Goal: Task Accomplishment & Management: Use online tool/utility

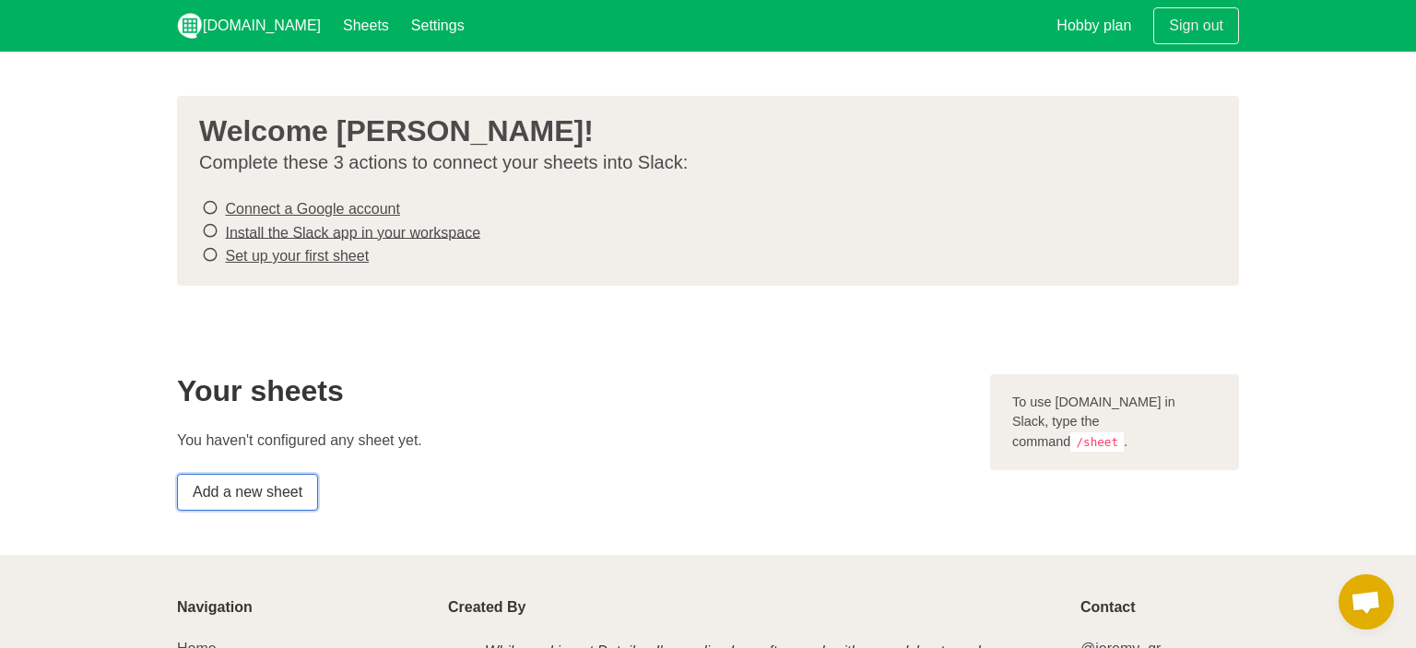
click at [287, 487] on link "Add a new sheet" at bounding box center [247, 492] width 141 height 37
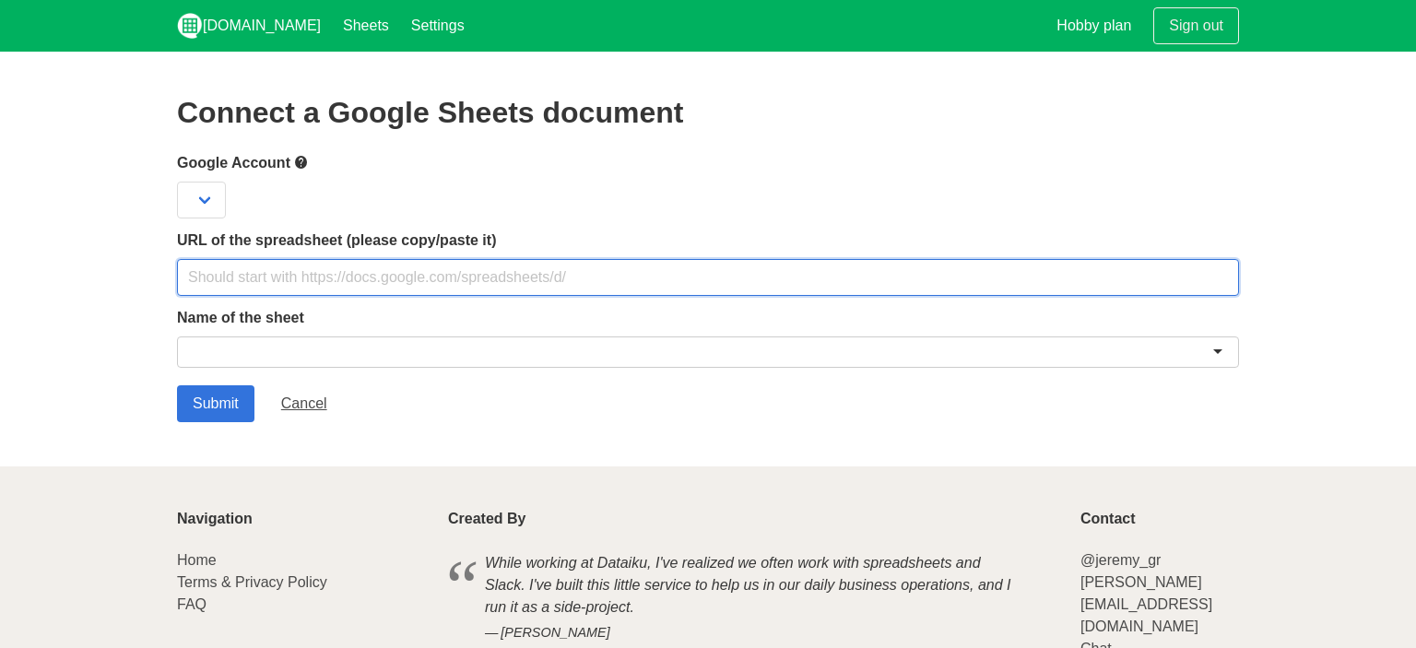
click at [330, 284] on input "text" at bounding box center [708, 277] width 1062 height 37
paste input "[URL][DOMAIN_NAME]"
type input "[URL][DOMAIN_NAME]"
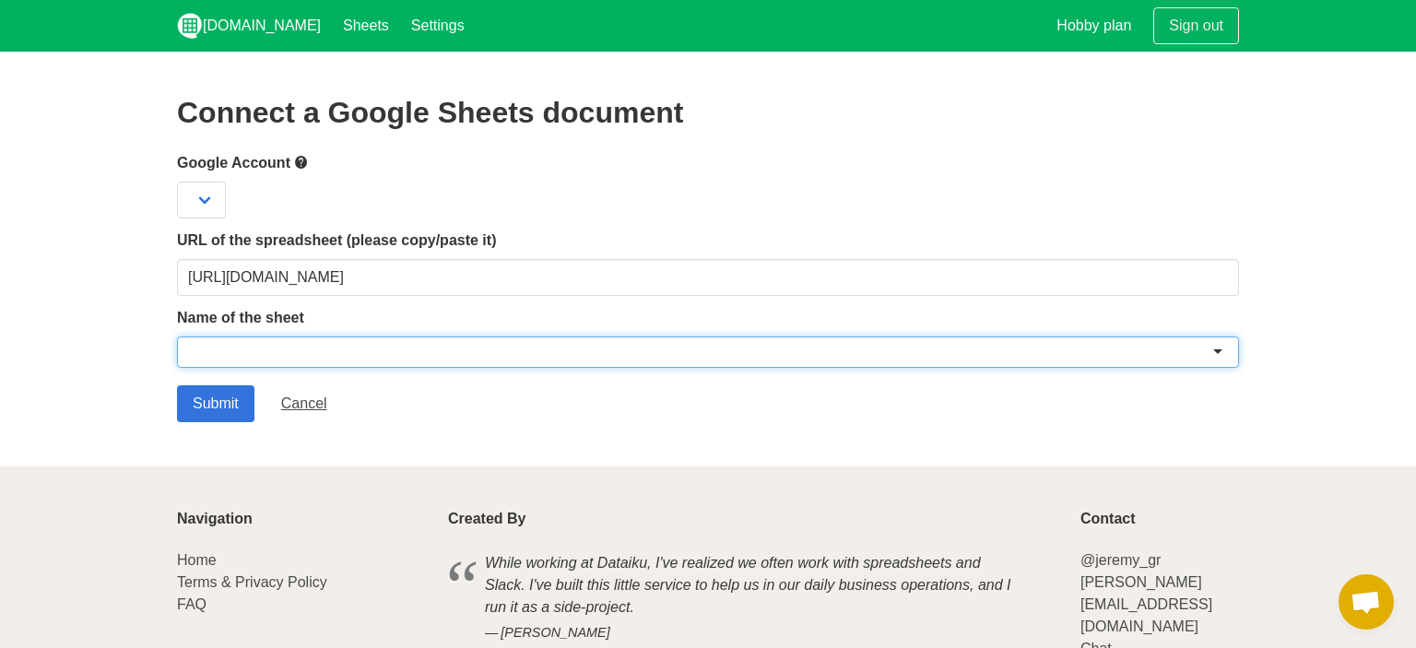
click at [384, 346] on div at bounding box center [708, 352] width 1062 height 31
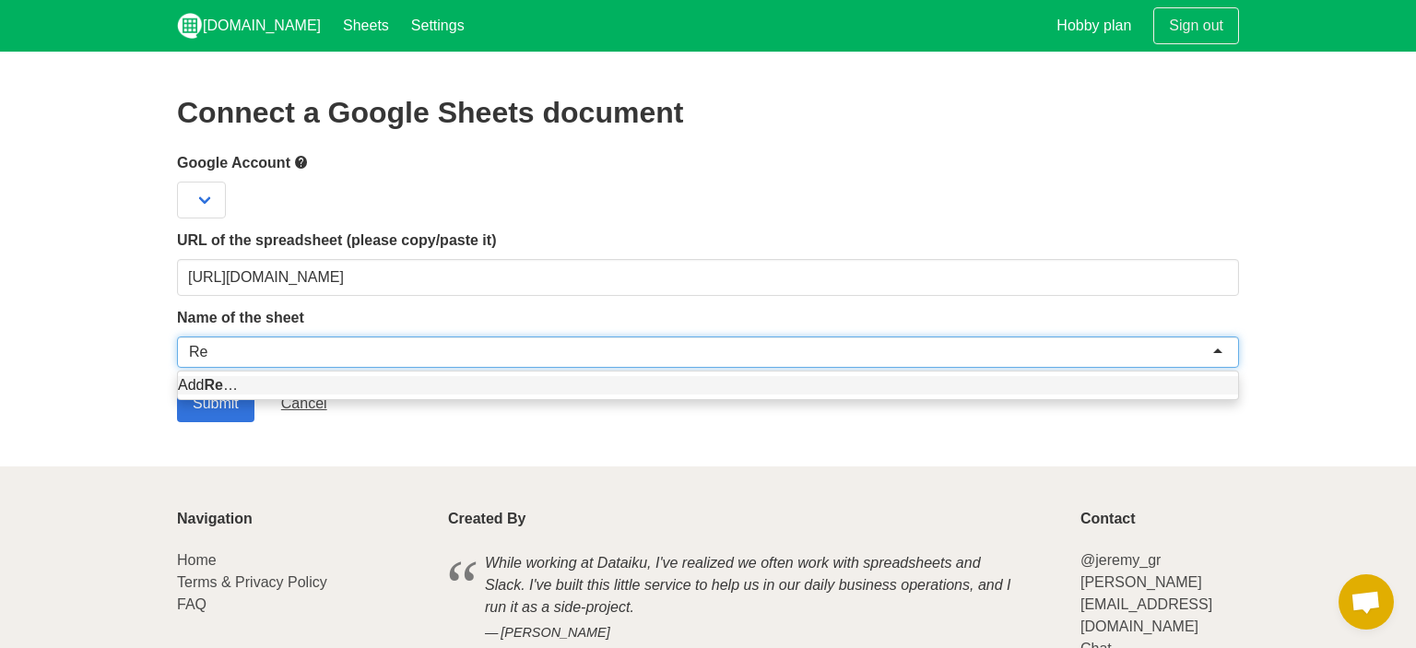
type input "R"
type input "Cadastro Resumo da Semana"
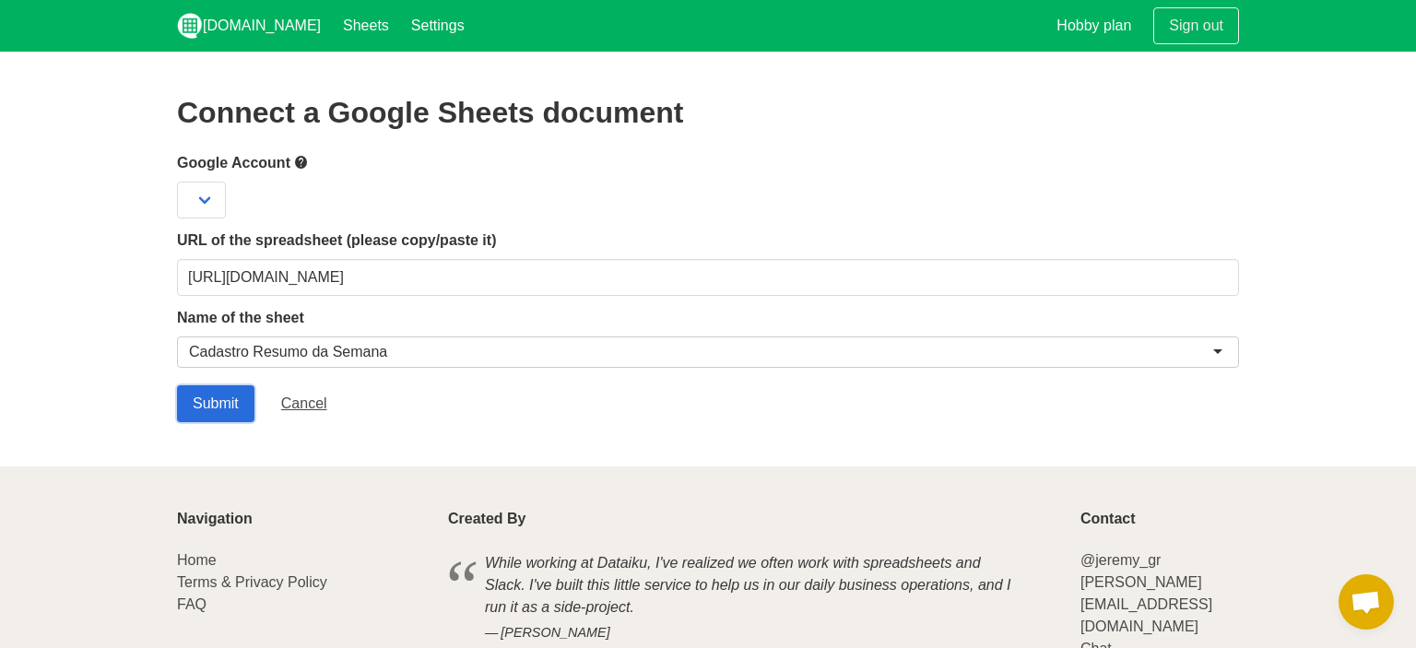
click at [229, 413] on input "Submit" at bounding box center [215, 403] width 77 height 37
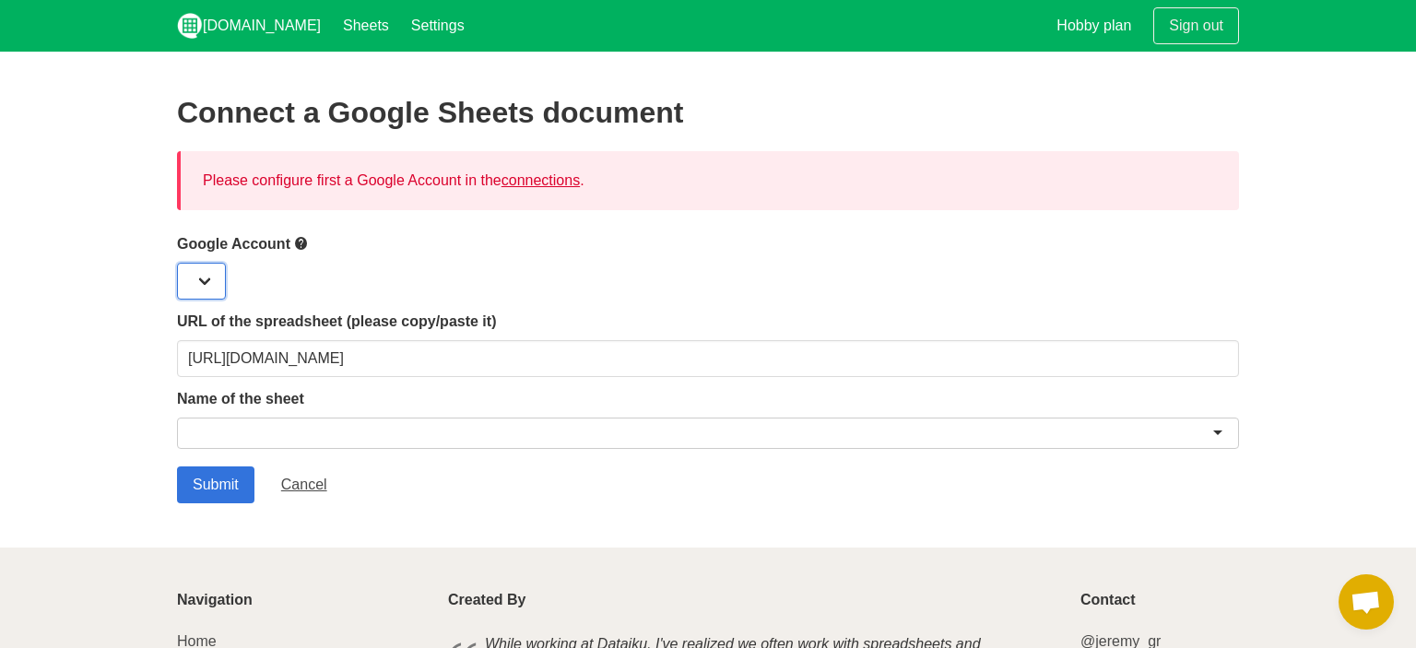
click at [177, 263] on select at bounding box center [201, 281] width 49 height 37
click at [533, 188] on link "connections" at bounding box center [541, 180] width 78 height 16
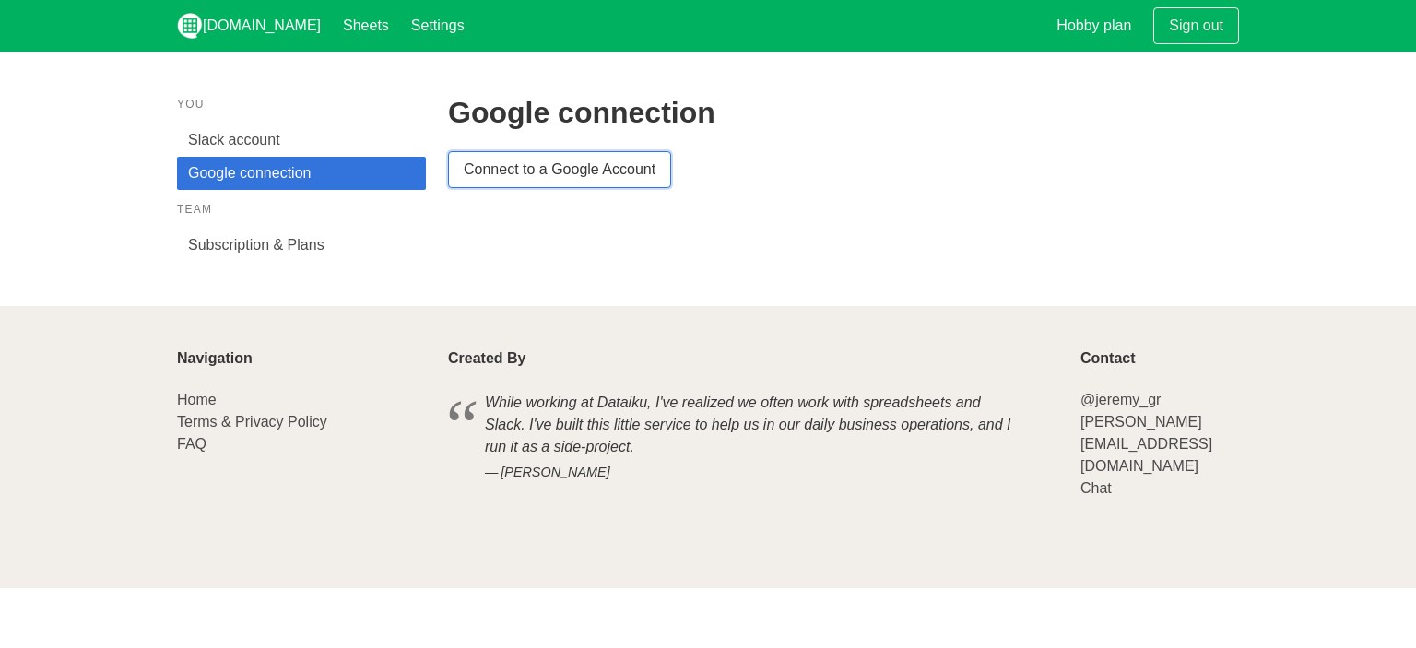
click at [551, 184] on link "Connect to a Google Account" at bounding box center [559, 169] width 223 height 37
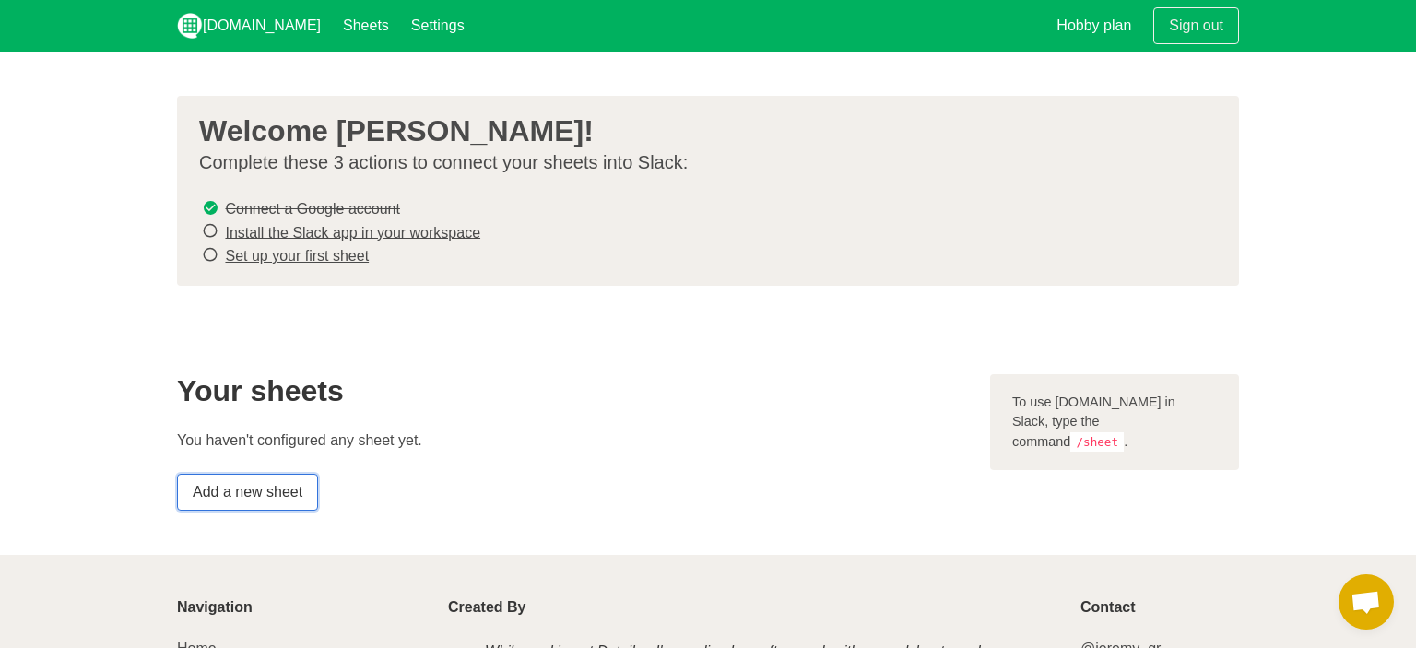
click at [267, 491] on link "Add a new sheet" at bounding box center [247, 492] width 141 height 37
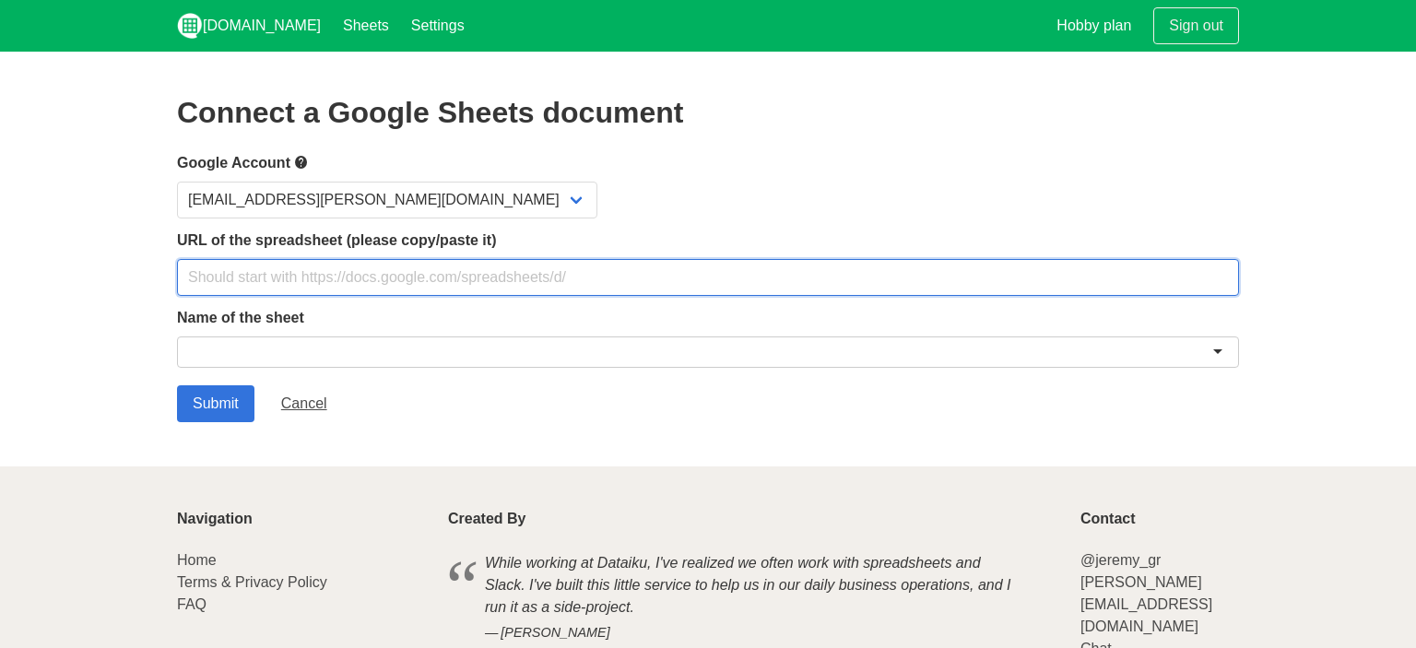
click at [428, 287] on input "text" at bounding box center [708, 277] width 1062 height 37
paste input "[URL][DOMAIN_NAME]"
type input "[URL][DOMAIN_NAME]"
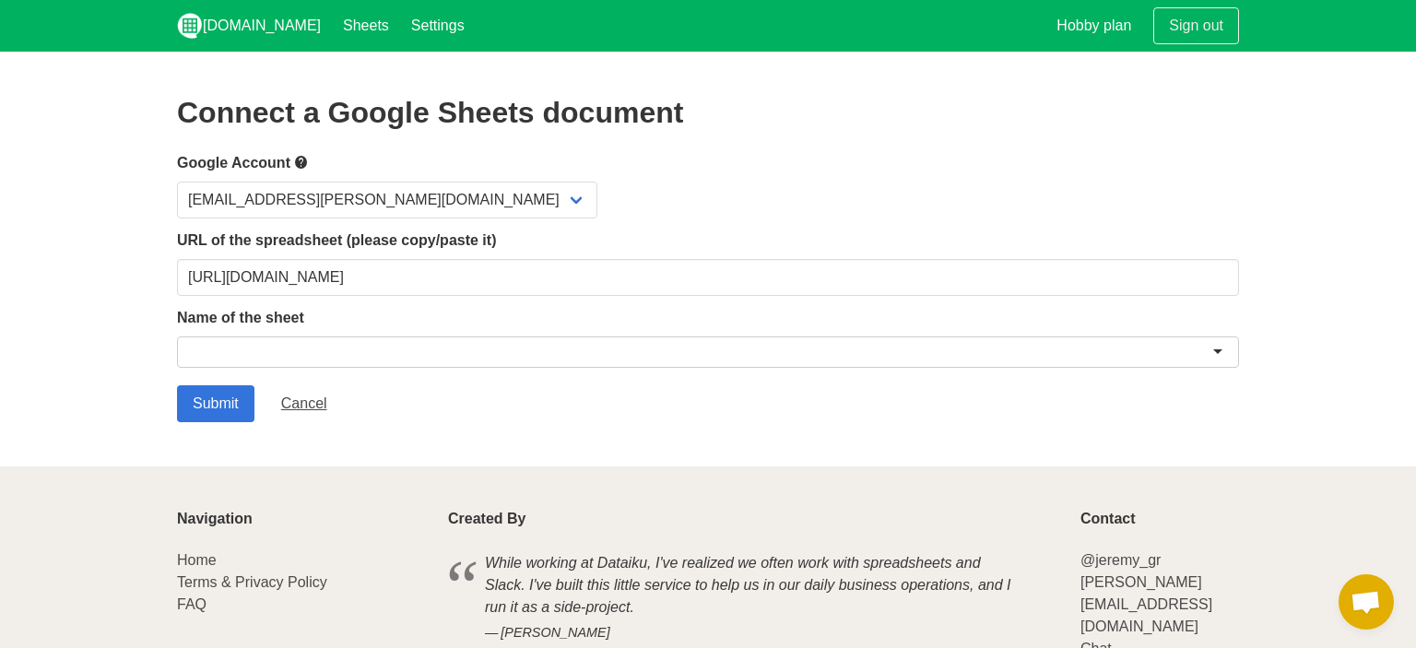
click at [373, 349] on div at bounding box center [708, 352] width 1062 height 31
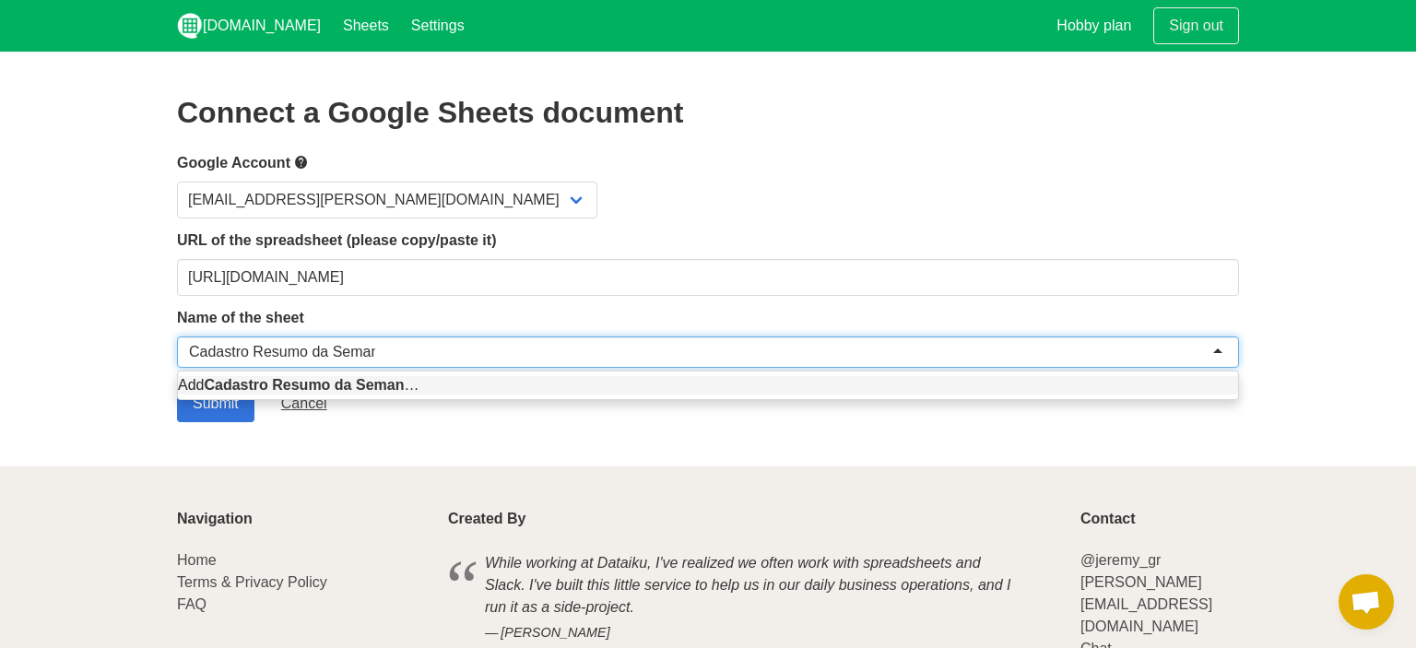
type input "Cadastro Resumo da Semana"
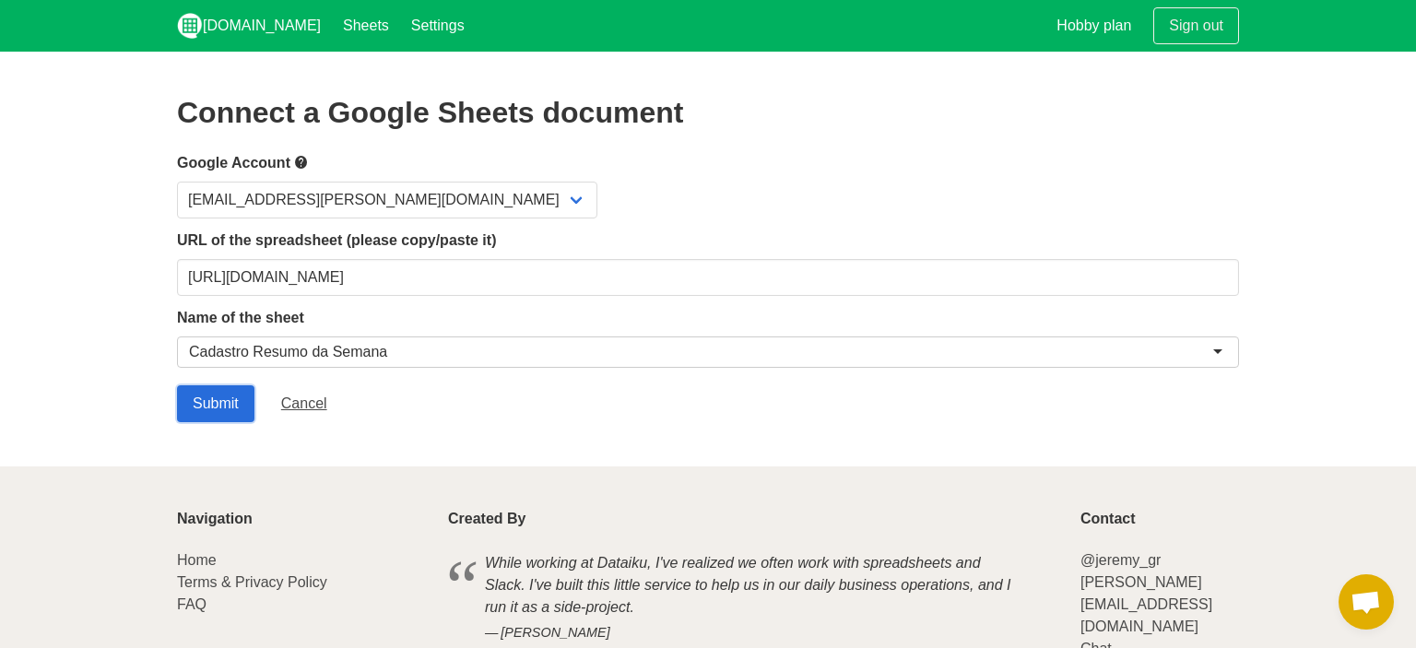
click at [216, 400] on input "Submit" at bounding box center [215, 403] width 77 height 37
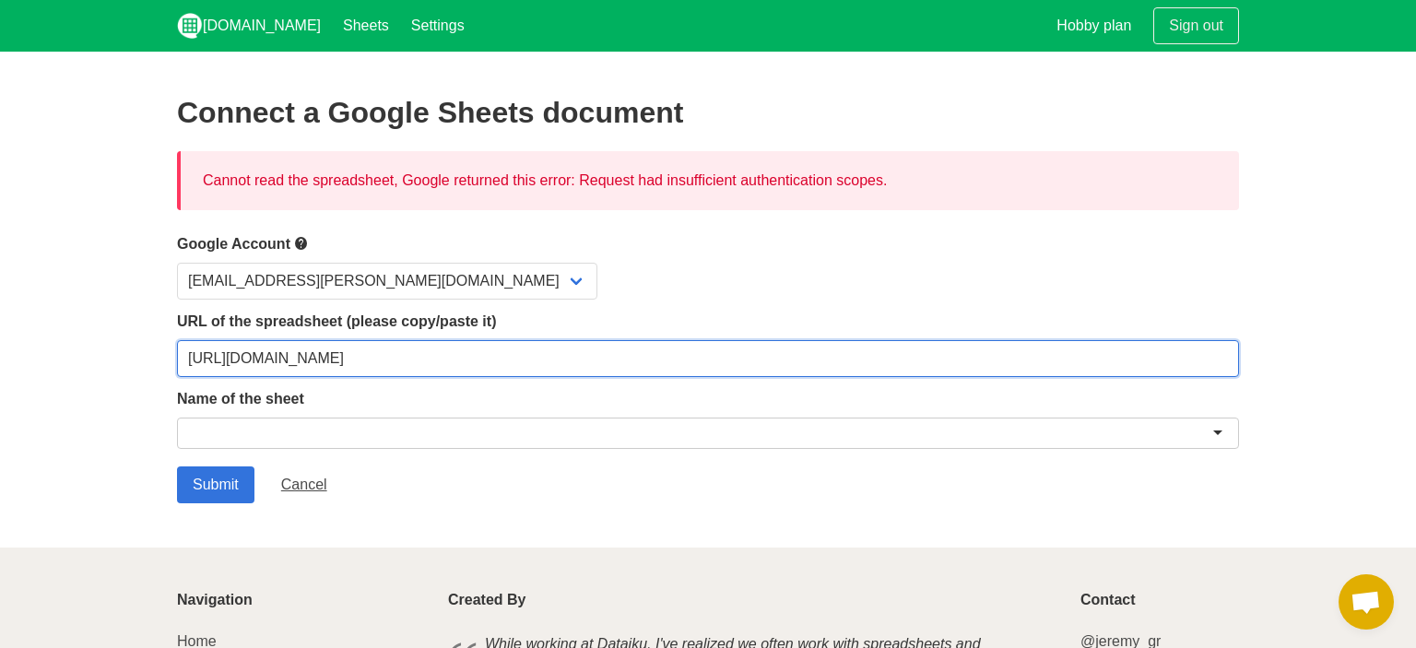
click at [686, 371] on input "[URL][DOMAIN_NAME]" at bounding box center [708, 358] width 1062 height 37
click at [402, 349] on input "[URL][DOMAIN_NAME]" at bounding box center [708, 358] width 1062 height 37
click at [177, 467] on input "Submit" at bounding box center [215, 485] width 77 height 37
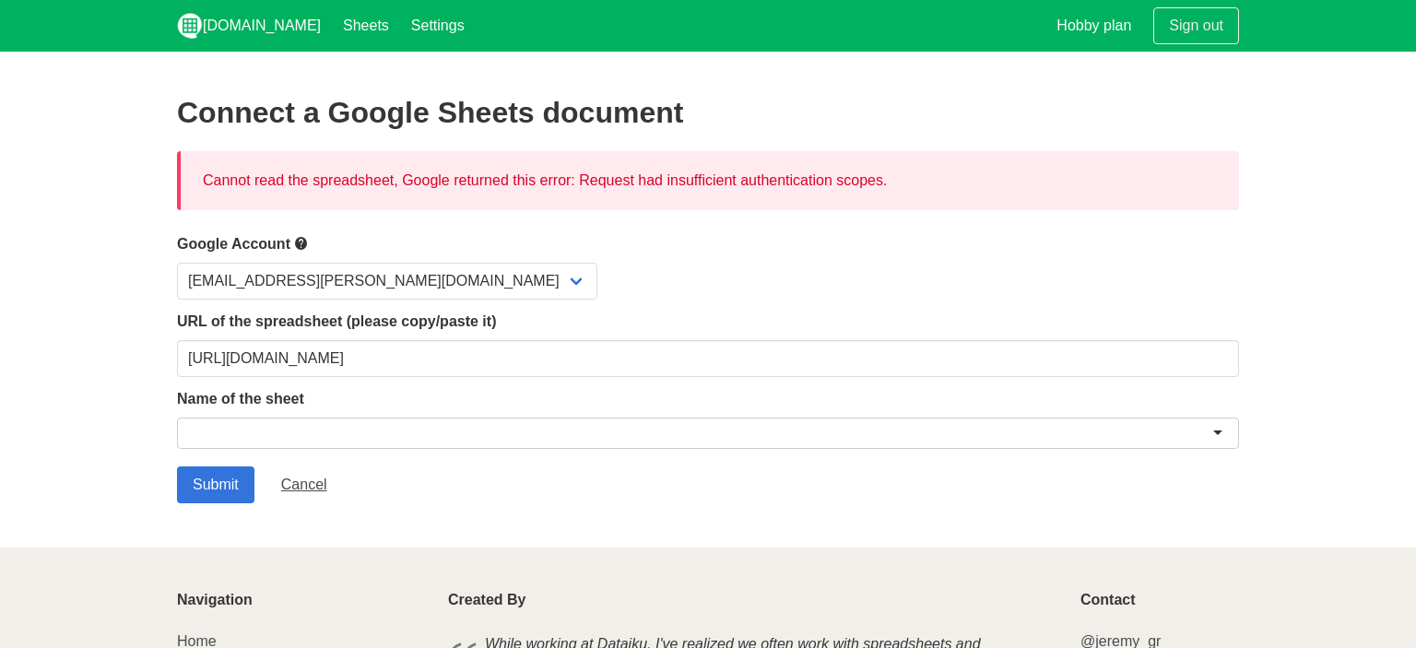
click at [624, 424] on div at bounding box center [708, 433] width 1062 height 31
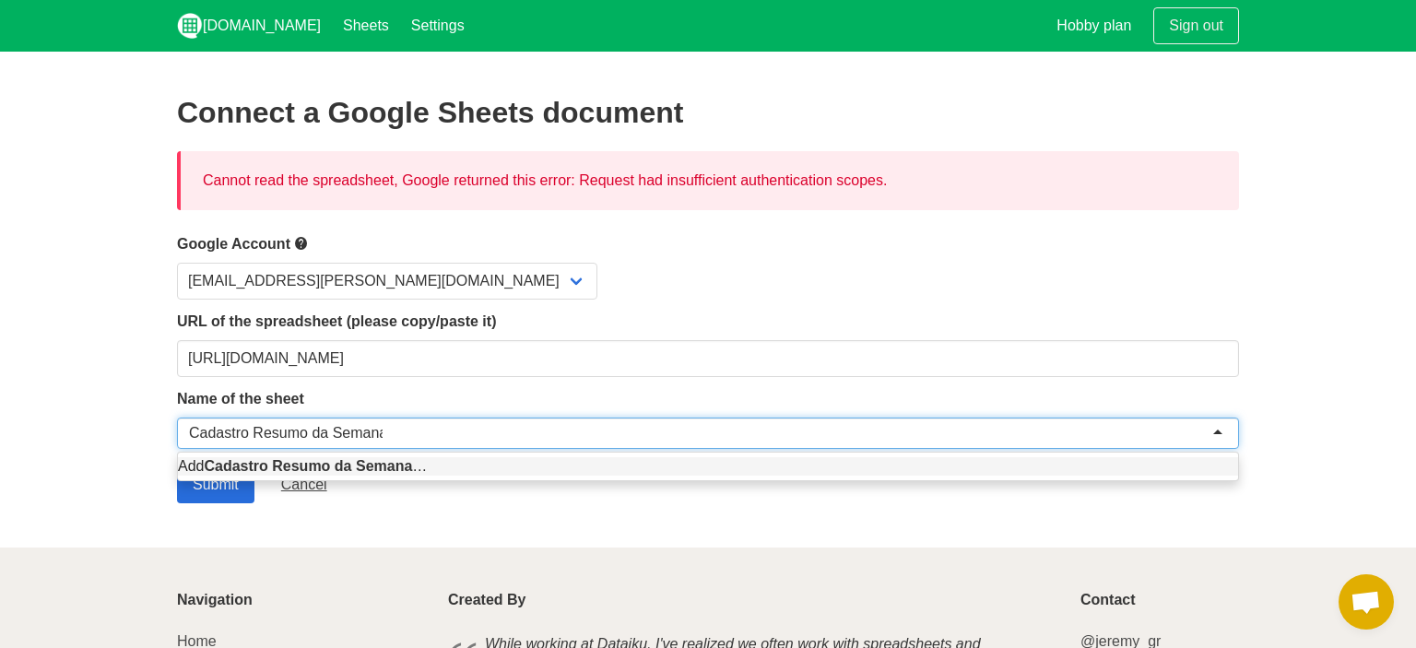
type input "Cadastro Resumo da Semana"
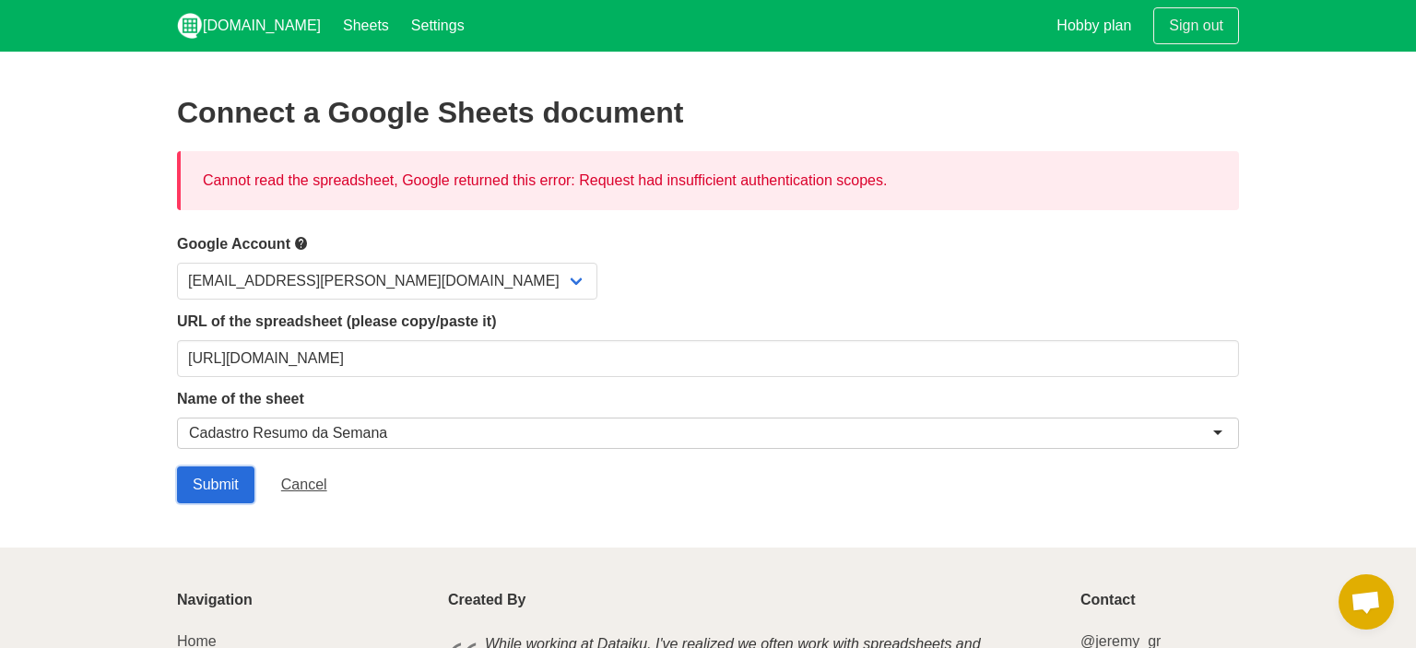
click at [250, 487] on input "Submit" at bounding box center [215, 485] width 77 height 37
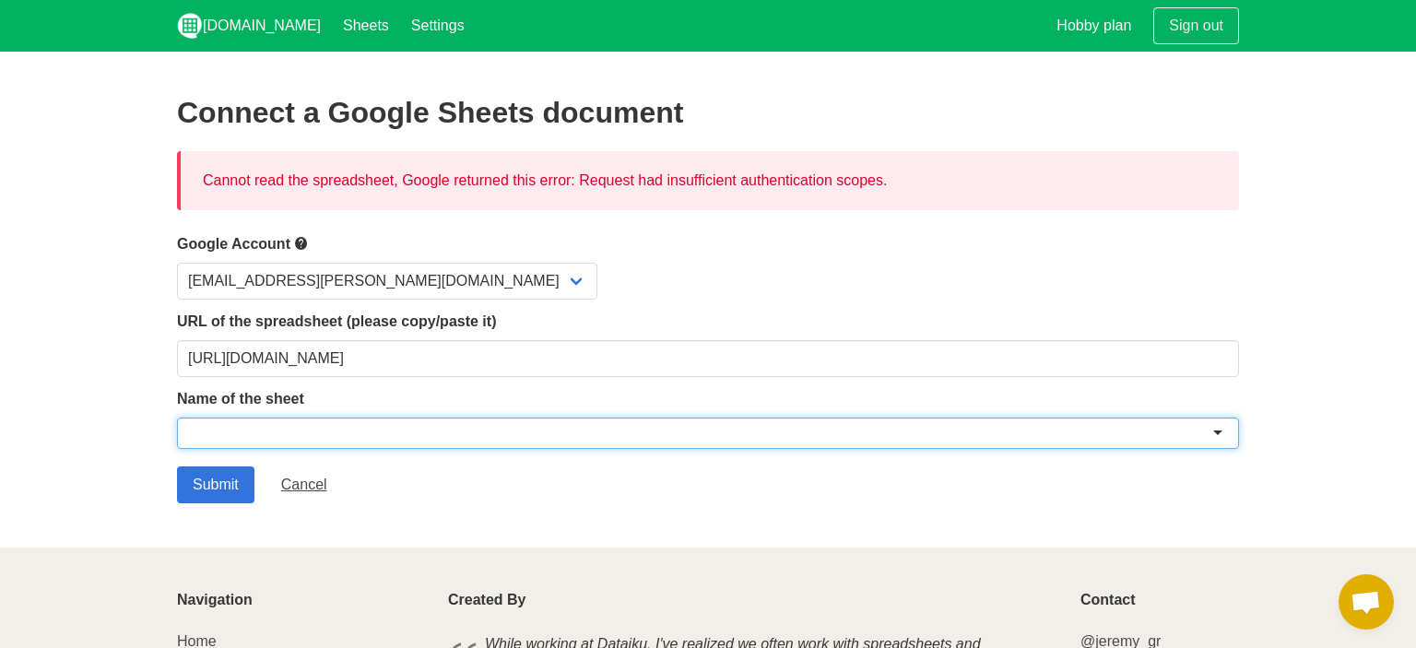
click at [283, 420] on div at bounding box center [708, 433] width 1062 height 31
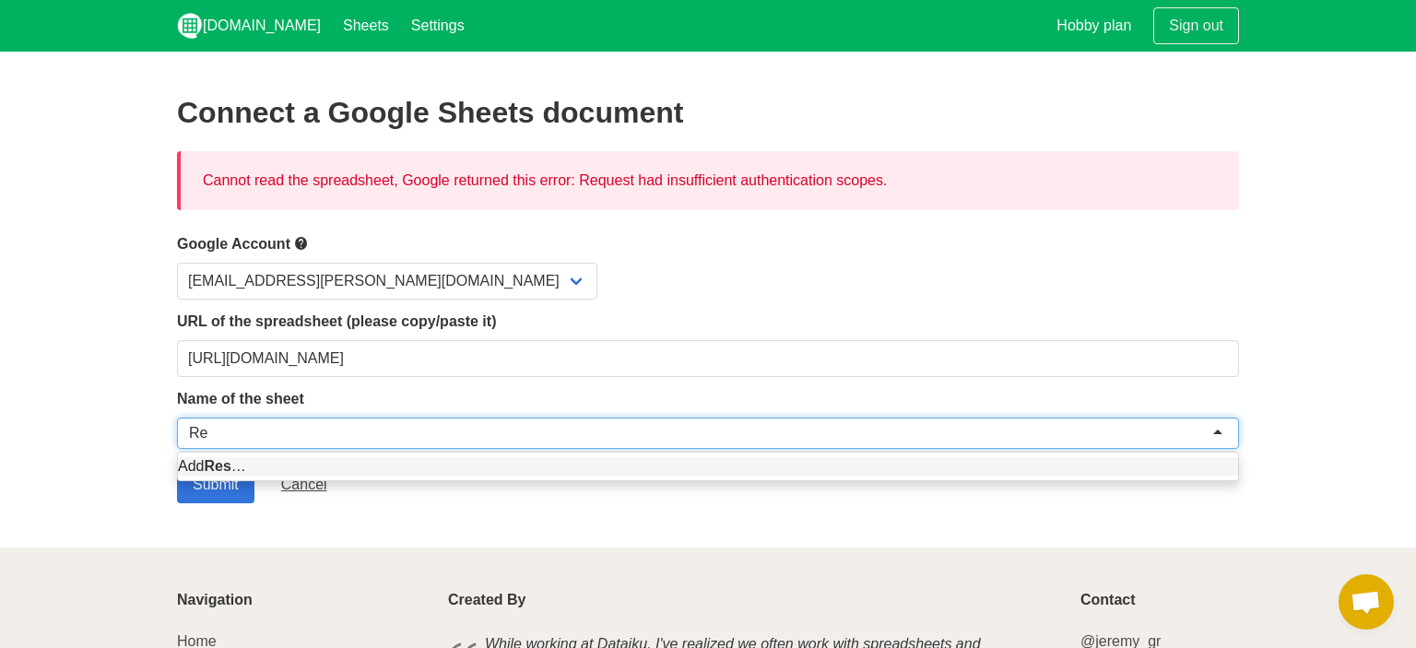
type input "R"
type input "Resumo da semana"
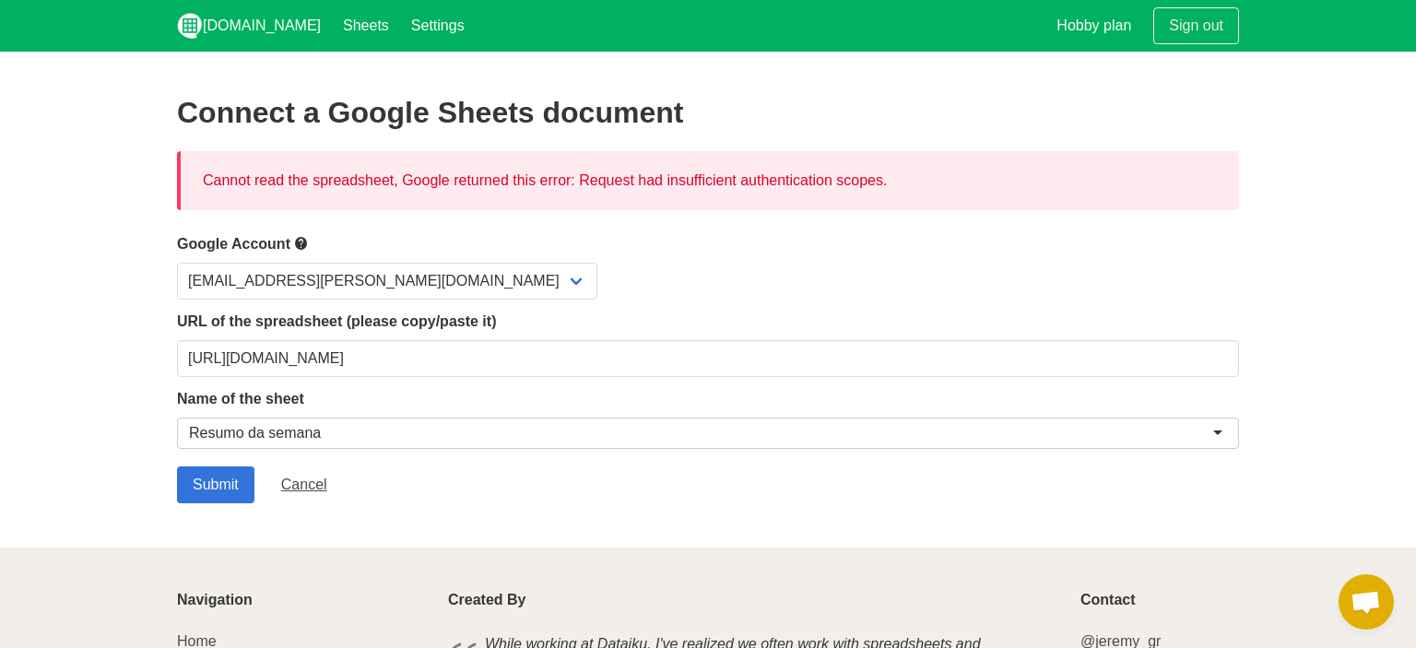
drag, startPoint x: 323, startPoint y: 450, endPoint x: 348, endPoint y: 443, distance: 26.0
click at [348, 443] on div "Resumo da semana Resumo da semana" at bounding box center [708, 437] width 1062 height 38
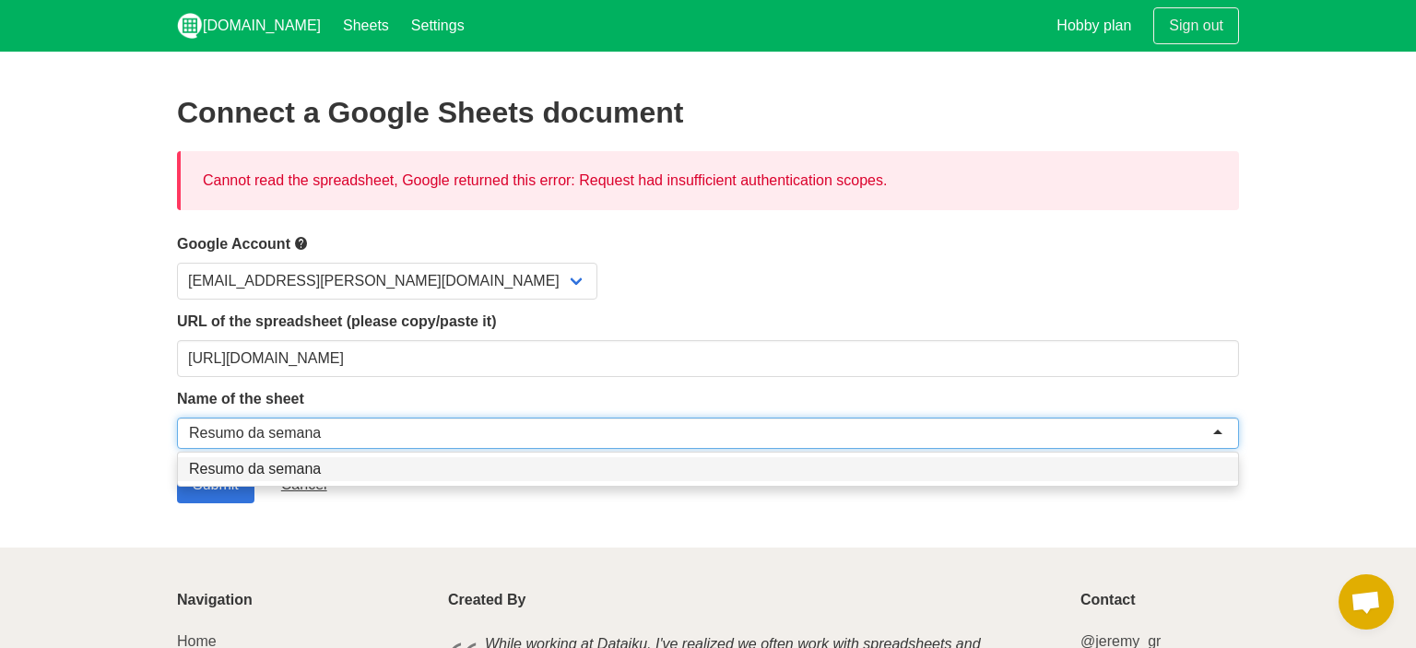
click at [348, 443] on div "Resumo da semana" at bounding box center [708, 433] width 1062 height 31
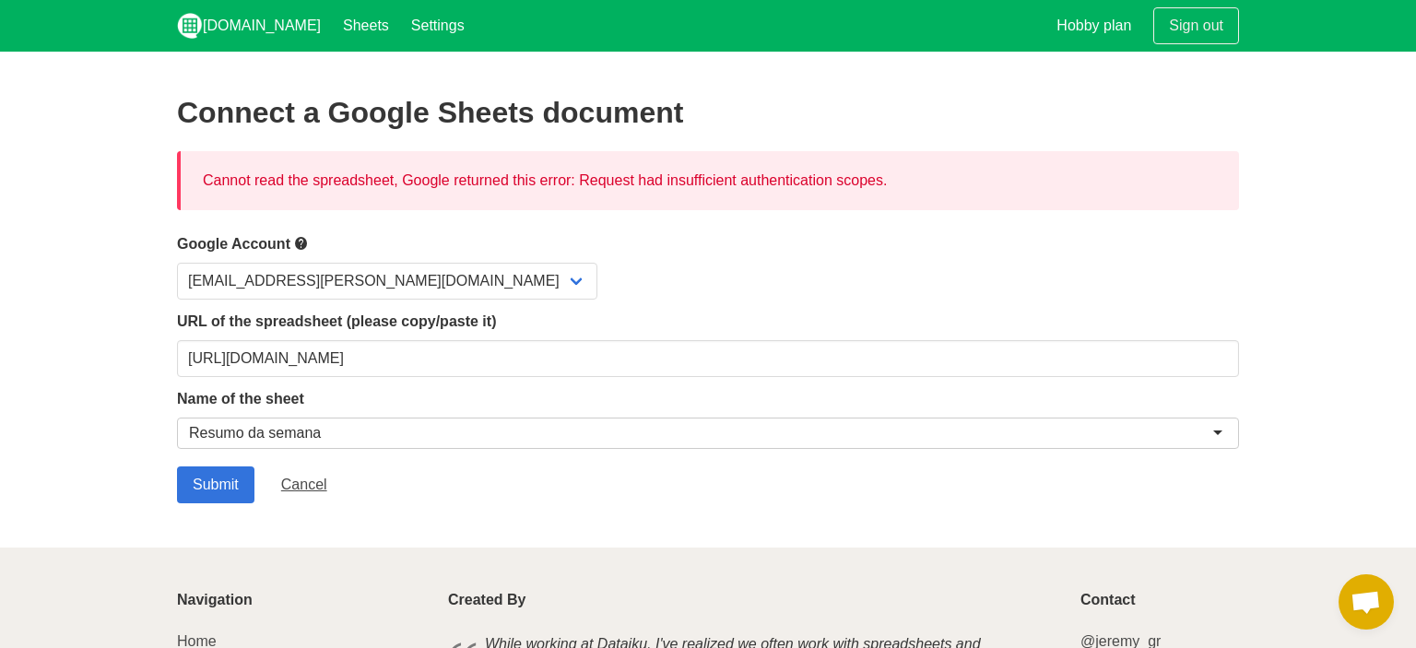
click at [348, 443] on div "Resumo da semana" at bounding box center [708, 433] width 1062 height 31
click at [354, 431] on div "Resumo da semana" at bounding box center [708, 433] width 1062 height 31
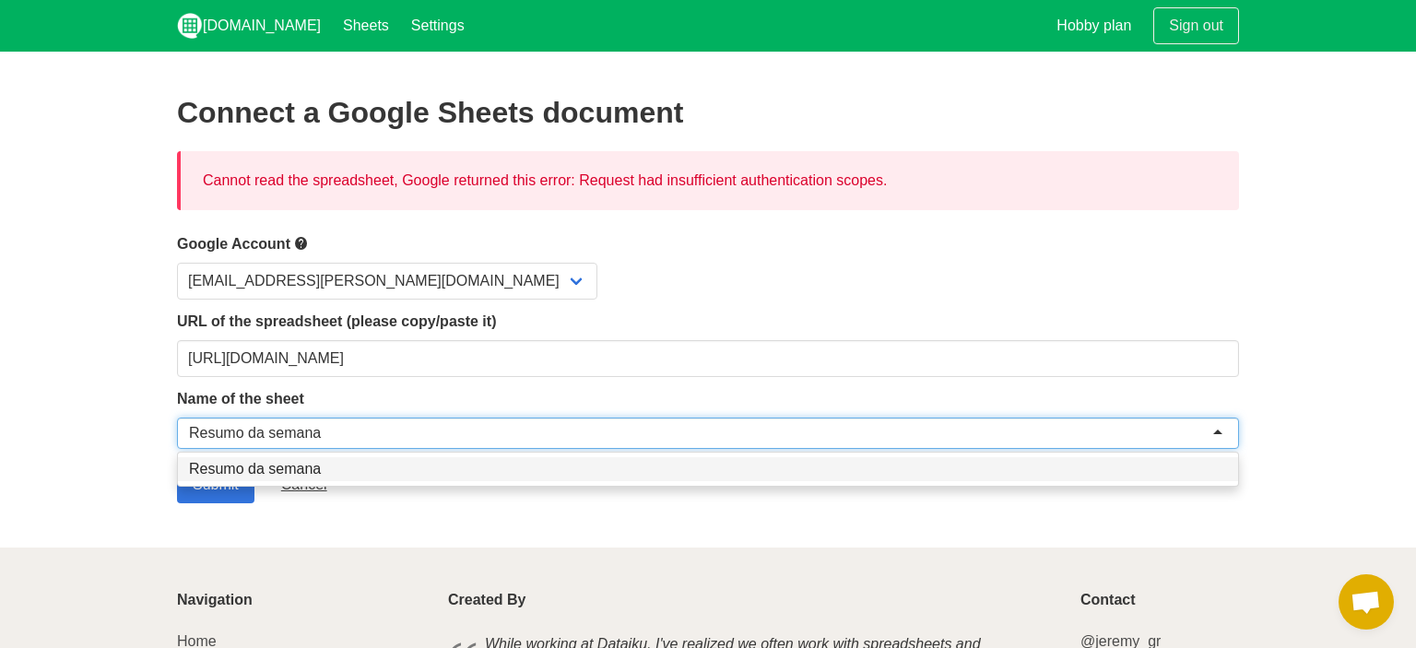
click at [354, 431] on div "Resumo da semana" at bounding box center [708, 433] width 1062 height 31
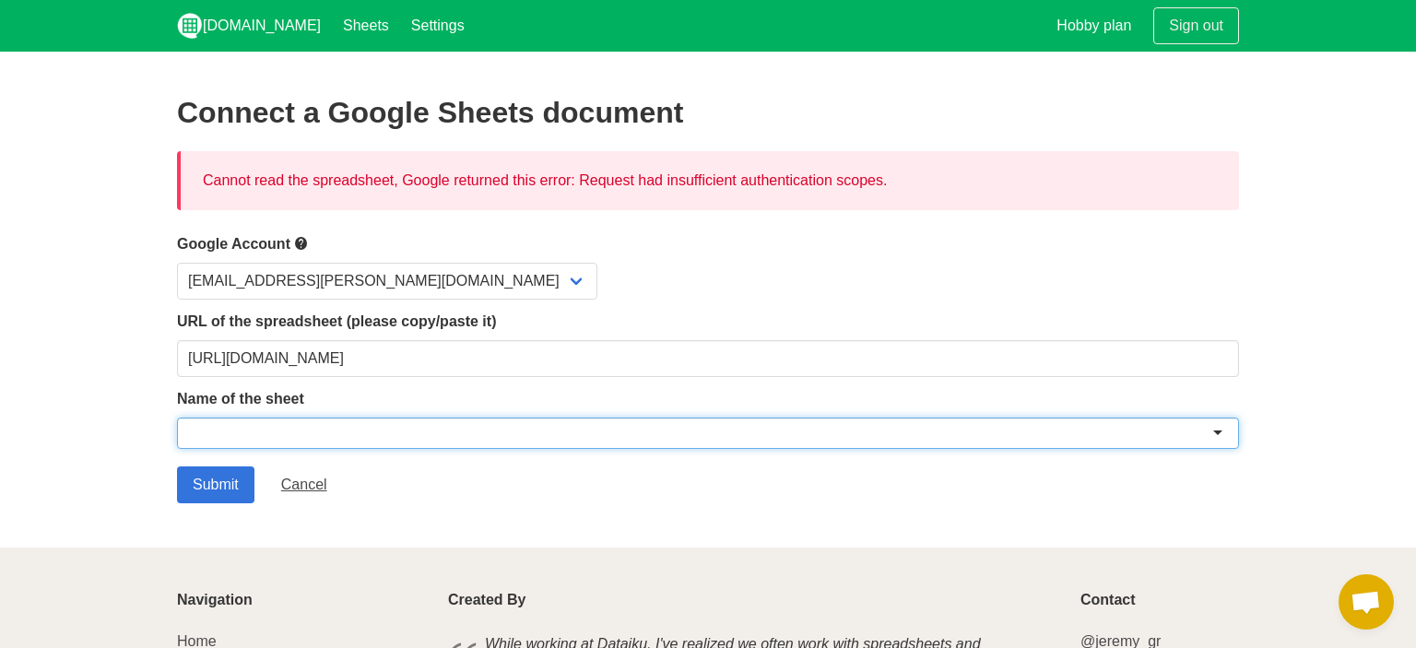
paste input "Resumo da semana - Ajor (respostas)"
type input "Resumo da semana - Ajor (respostas)"
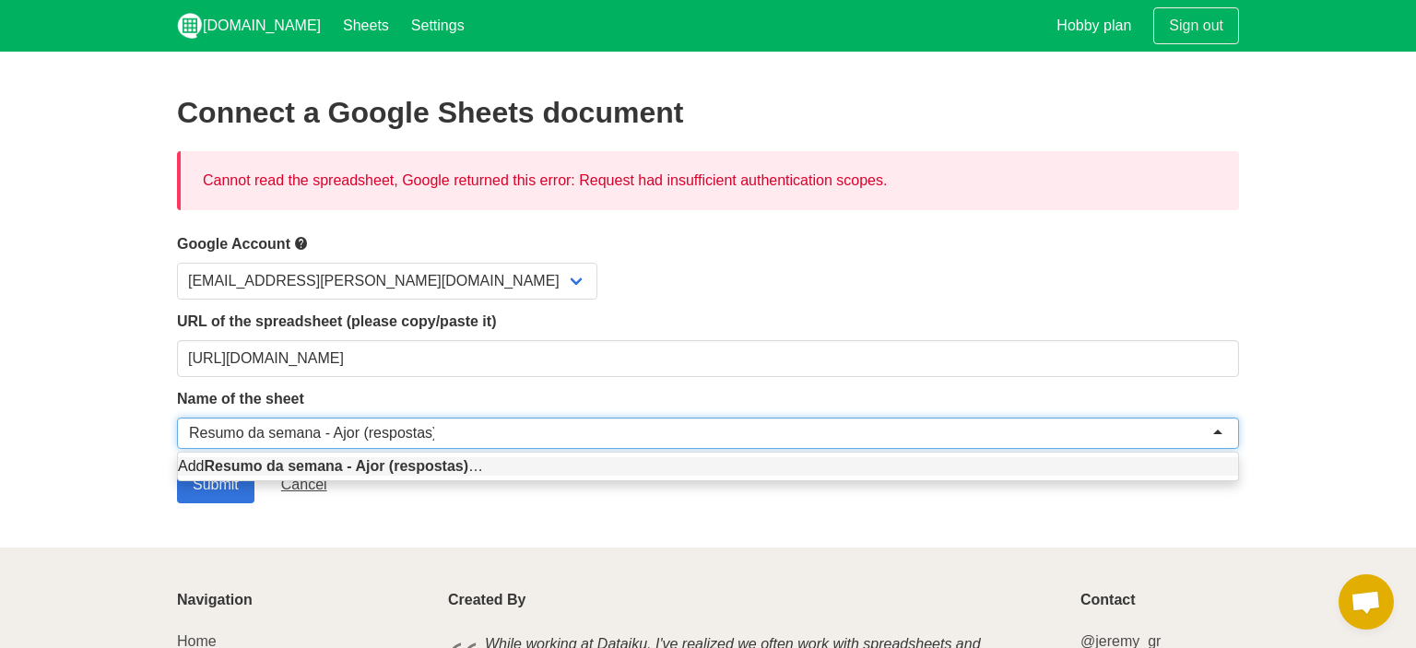
click at [352, 478] on div "Add Resumo da semana - Ajor (respostas) …" at bounding box center [708, 467] width 1060 height 28
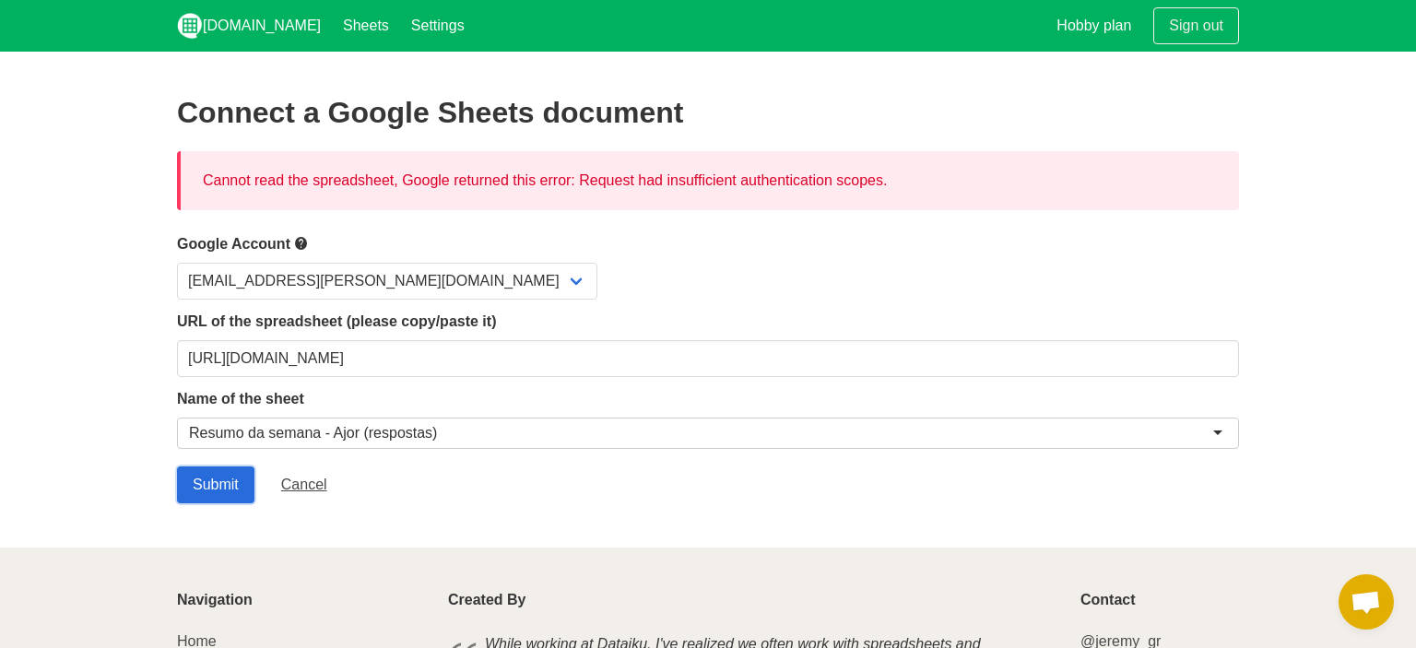
click at [228, 485] on input "Submit" at bounding box center [215, 485] width 77 height 37
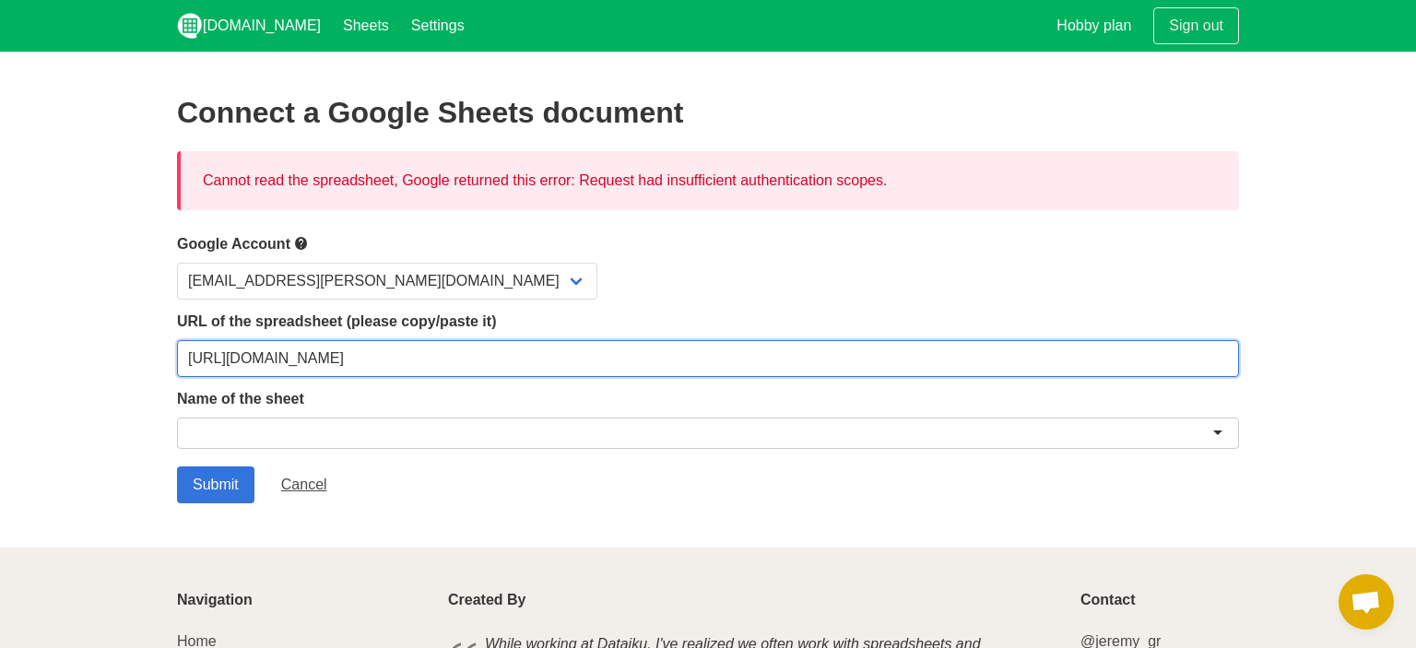
click at [870, 353] on input "https://docs.google.com/spreadsheets/d/1QQr78-6kpV0EMcGLBoumV_kSzK3jTHbqrJC1kqx…" at bounding box center [708, 358] width 1062 height 37
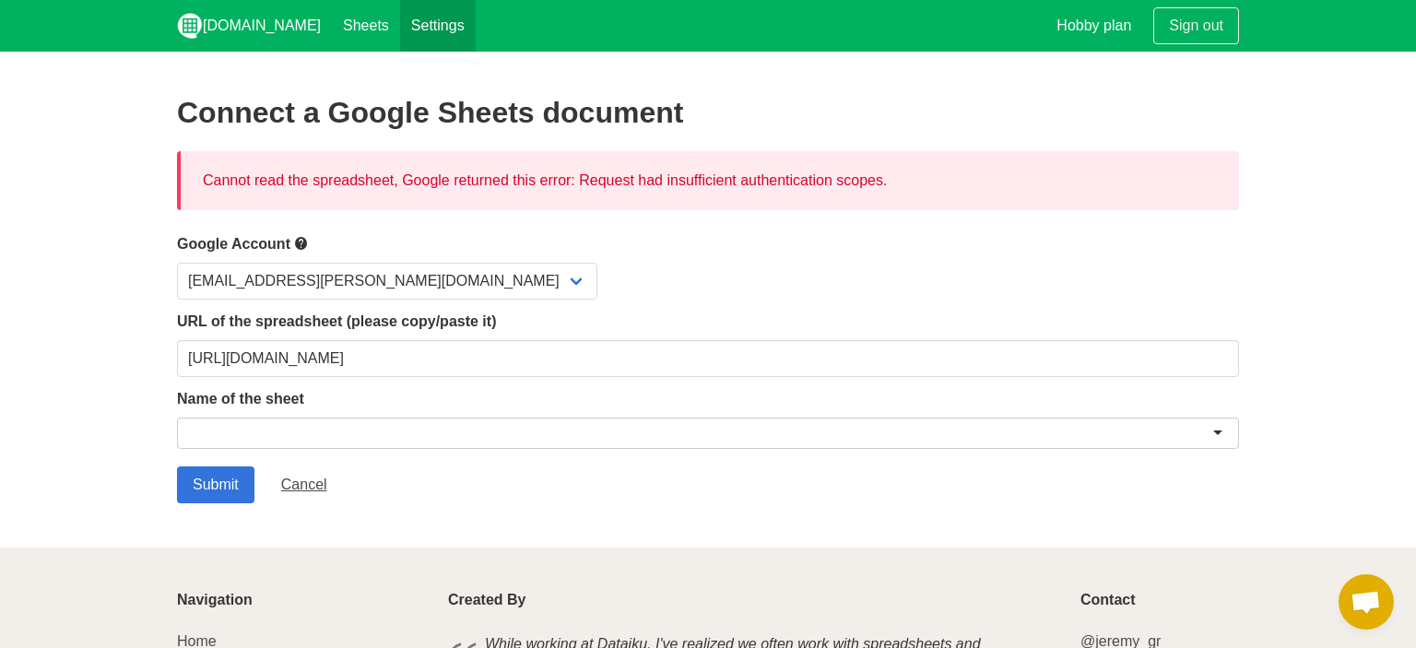
click at [405, 27] on link "Settings" at bounding box center [438, 26] width 76 height 52
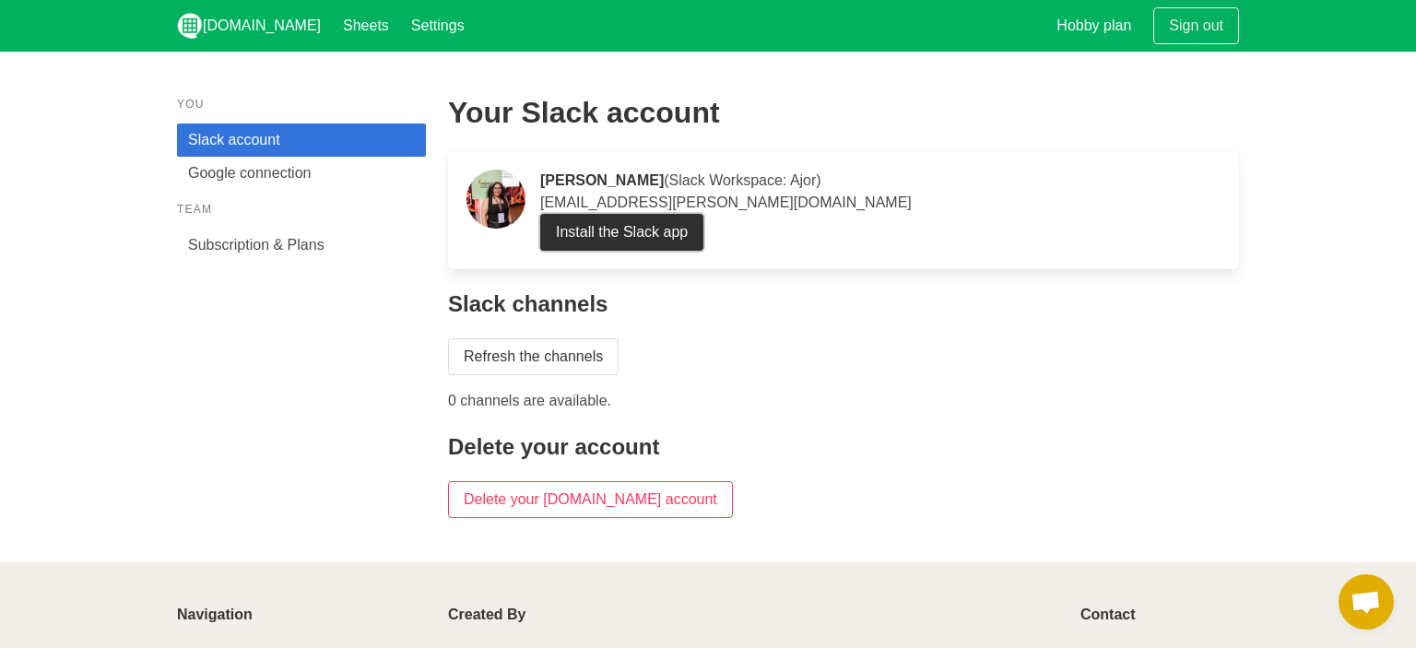
click at [677, 236] on link "Install the Slack app" at bounding box center [621, 232] width 163 height 37
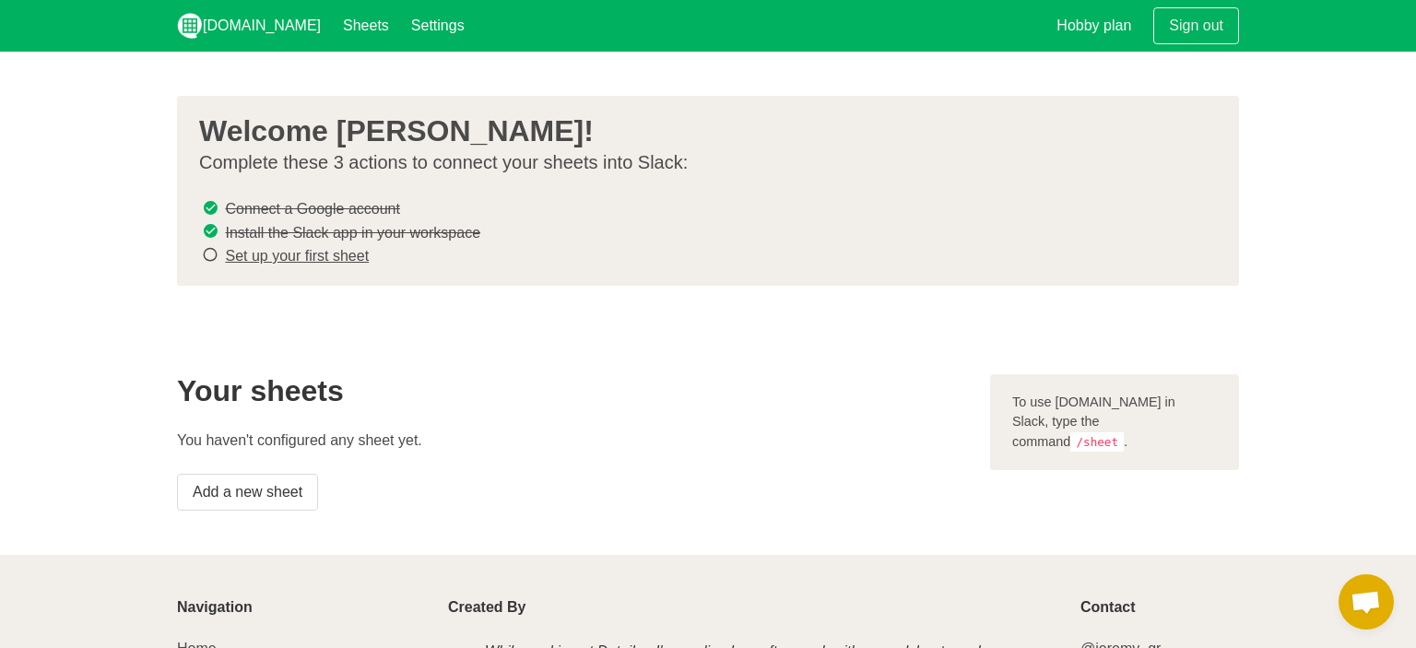
click at [345, 256] on link "Set up your first sheet" at bounding box center [297, 256] width 144 height 16
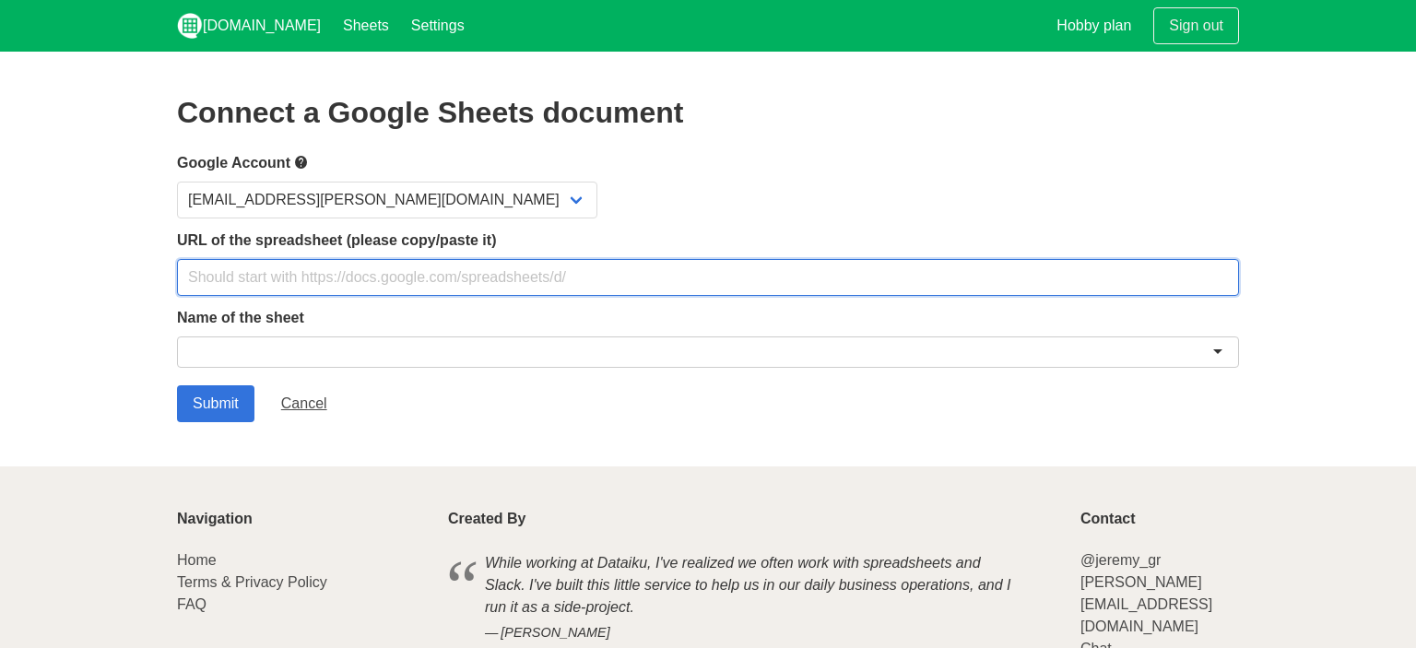
click at [352, 286] on input "text" at bounding box center [708, 277] width 1062 height 37
paste input "Resumo da semana - Ajor (respostas)"
type input "Resumo da semana - Ajor (respostas)"
paste input "https://docs.google.com/spreadsheets/d/1QQr78-6kpV0EMcGLBoumV_kSzK3jTHbqrJC1kqx…"
type input "https://docs.google.com/spreadsheets/d/1QQr78-6kpV0EMcGLBoumV_kSzK3jTHbqrJC1kqx…"
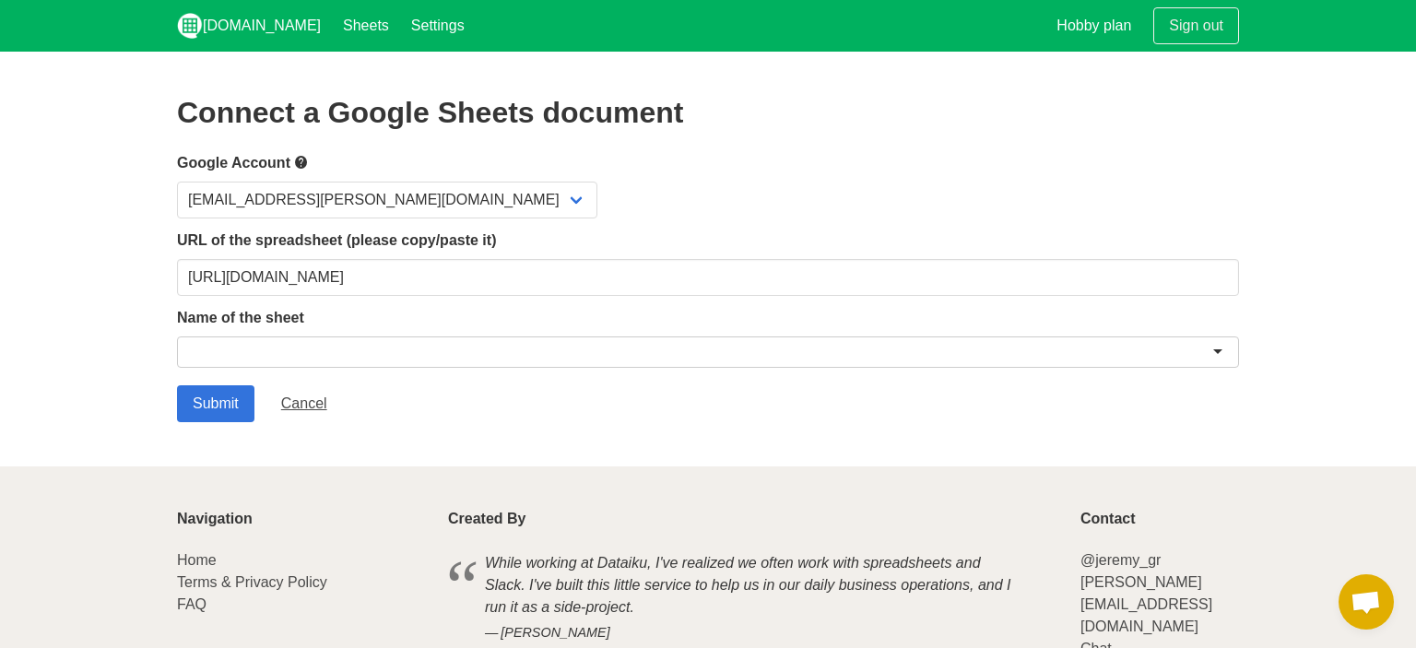
click at [484, 344] on div at bounding box center [708, 352] width 1062 height 31
click at [223, 398] on input "Submit" at bounding box center [215, 403] width 77 height 37
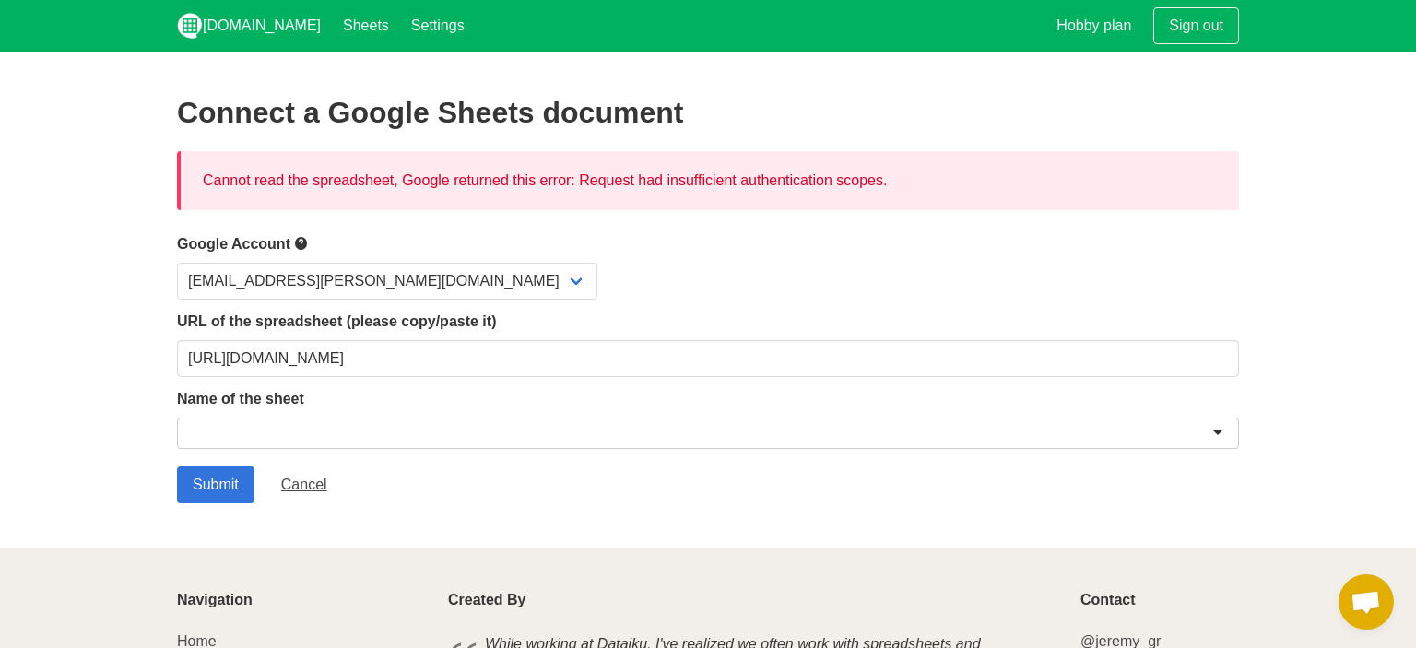
click at [766, 190] on div "Cannot read the spreadsheet, Google returned this error: Request had insufficie…" at bounding box center [708, 180] width 1062 height 59
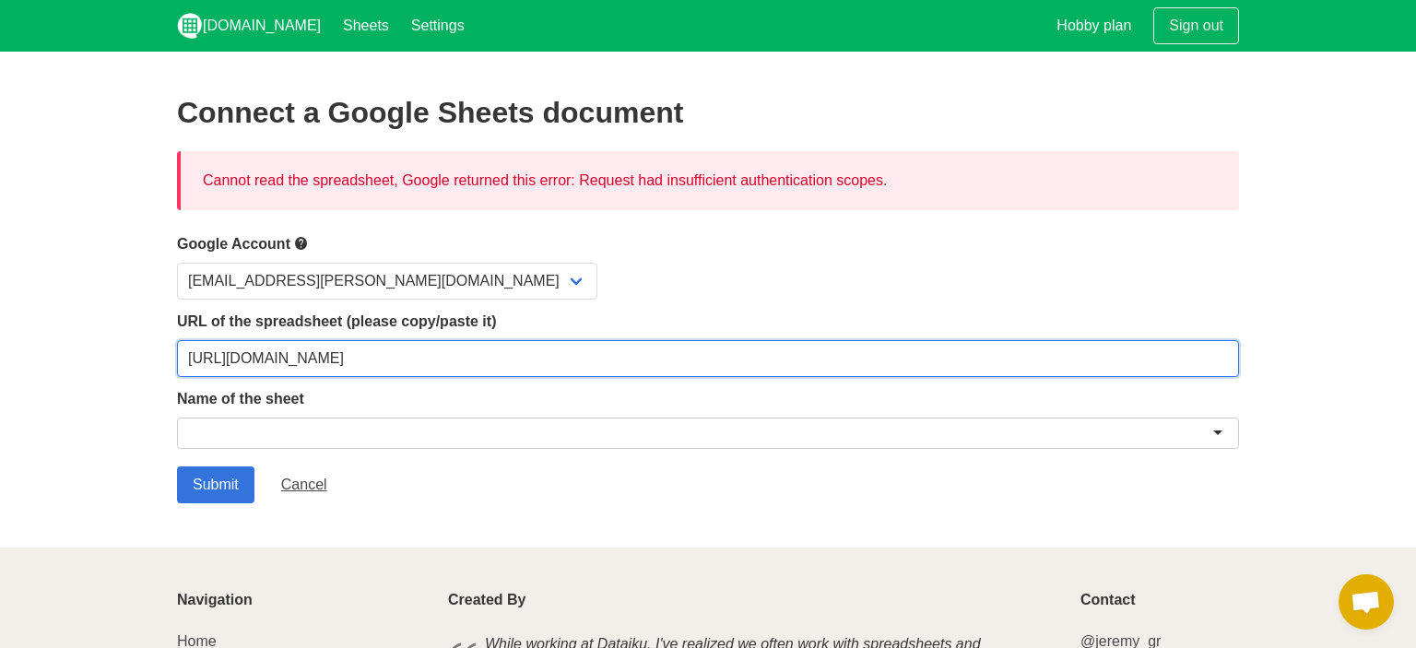
click at [503, 372] on input "[URL][DOMAIN_NAME]" at bounding box center [708, 358] width 1062 height 37
paste input "gid=1495979810#gid=1495979810"
type input "https://docs.google.com/spreadsheets/d/1QQr78-6kpV0EMcGLBoumV_kSzK3jTHbqrJC1kqx…"
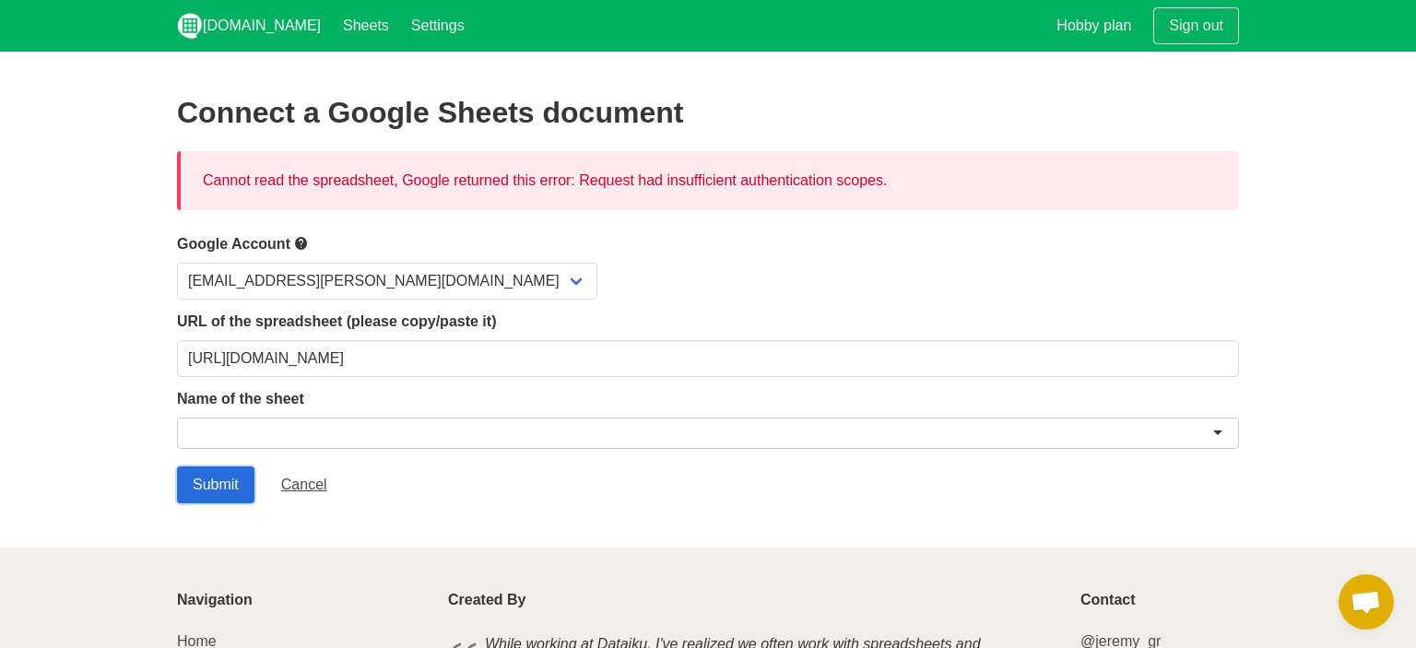
click at [216, 491] on input "Submit" at bounding box center [215, 485] width 77 height 37
click at [341, 439] on div at bounding box center [708, 433] width 1062 height 31
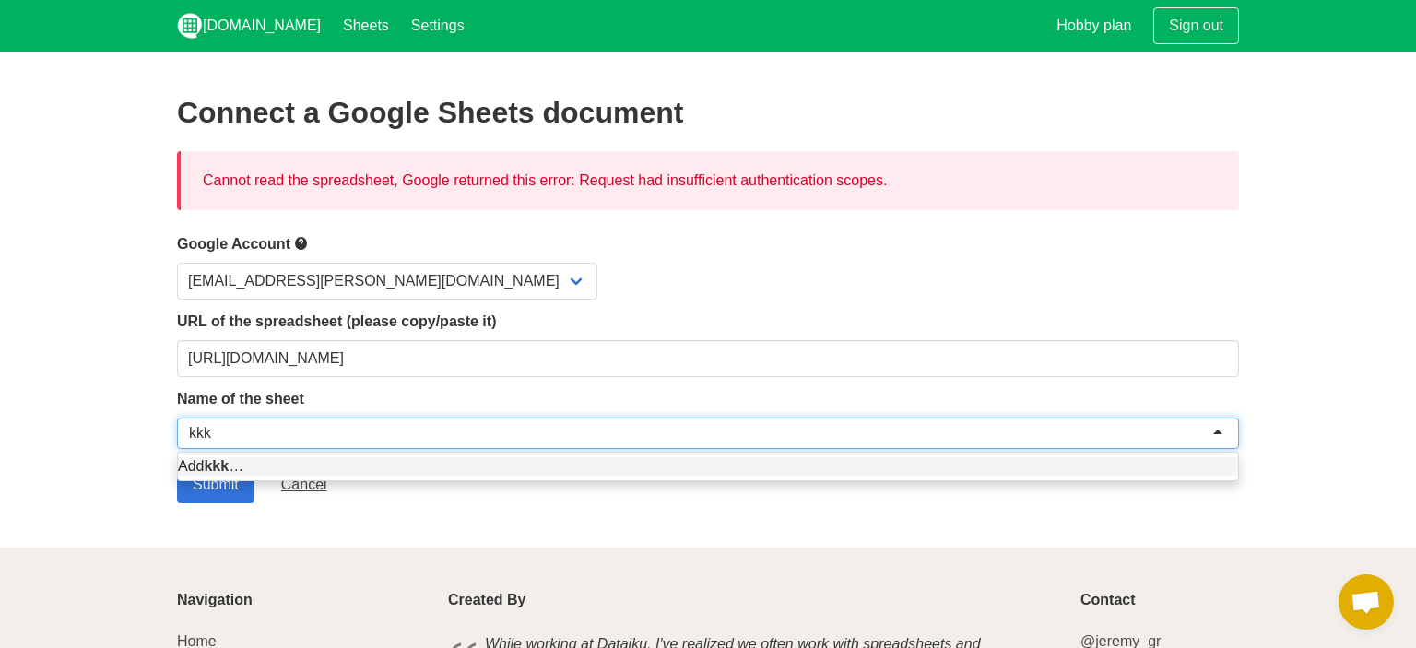
type input "kkkk"
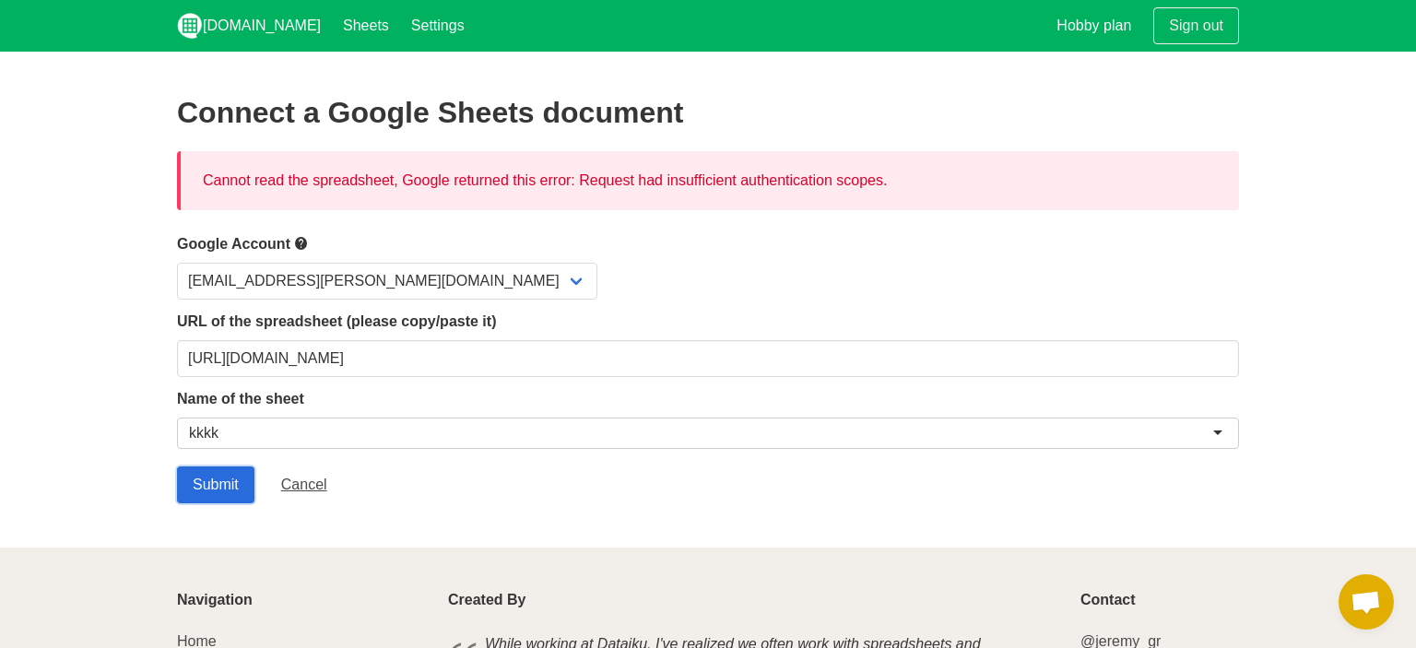
click at [227, 483] on input "Submit" at bounding box center [215, 485] width 77 height 37
click at [341, 21] on link "Sheets" at bounding box center [366, 26] width 68 height 52
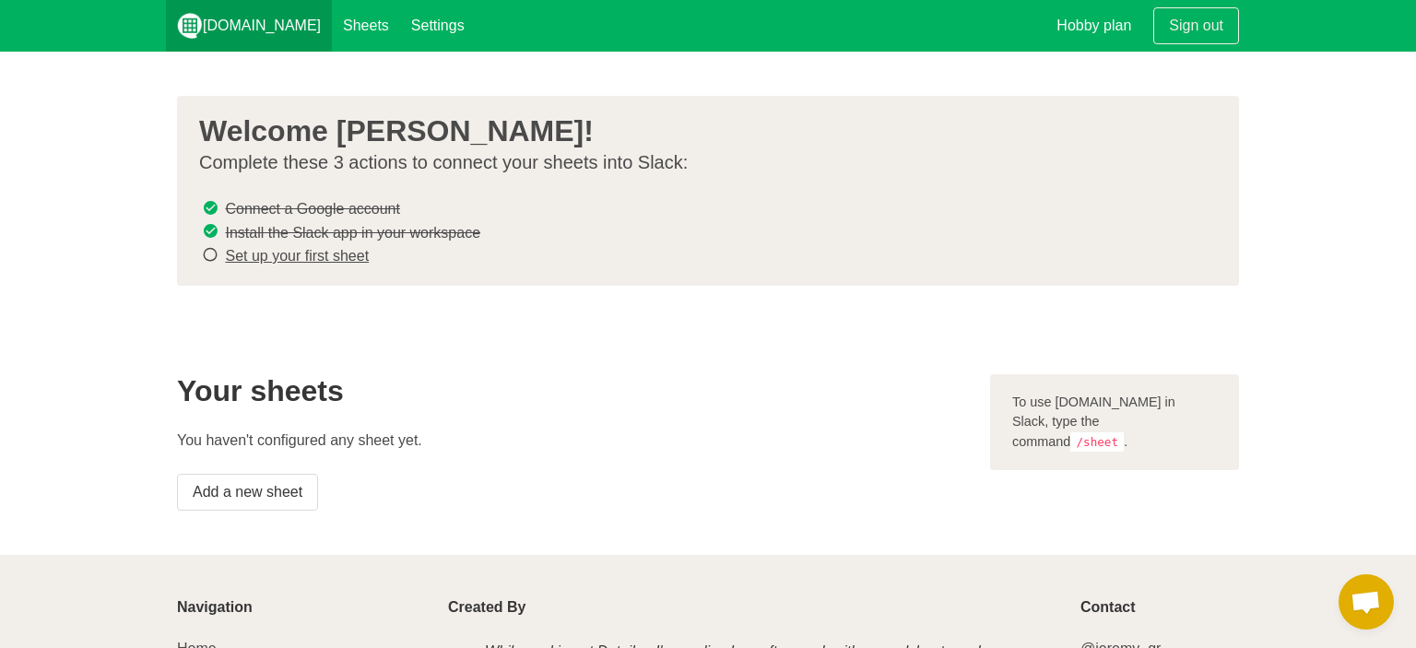
click at [278, 34] on link "[DOMAIN_NAME]" at bounding box center [249, 26] width 166 height 52
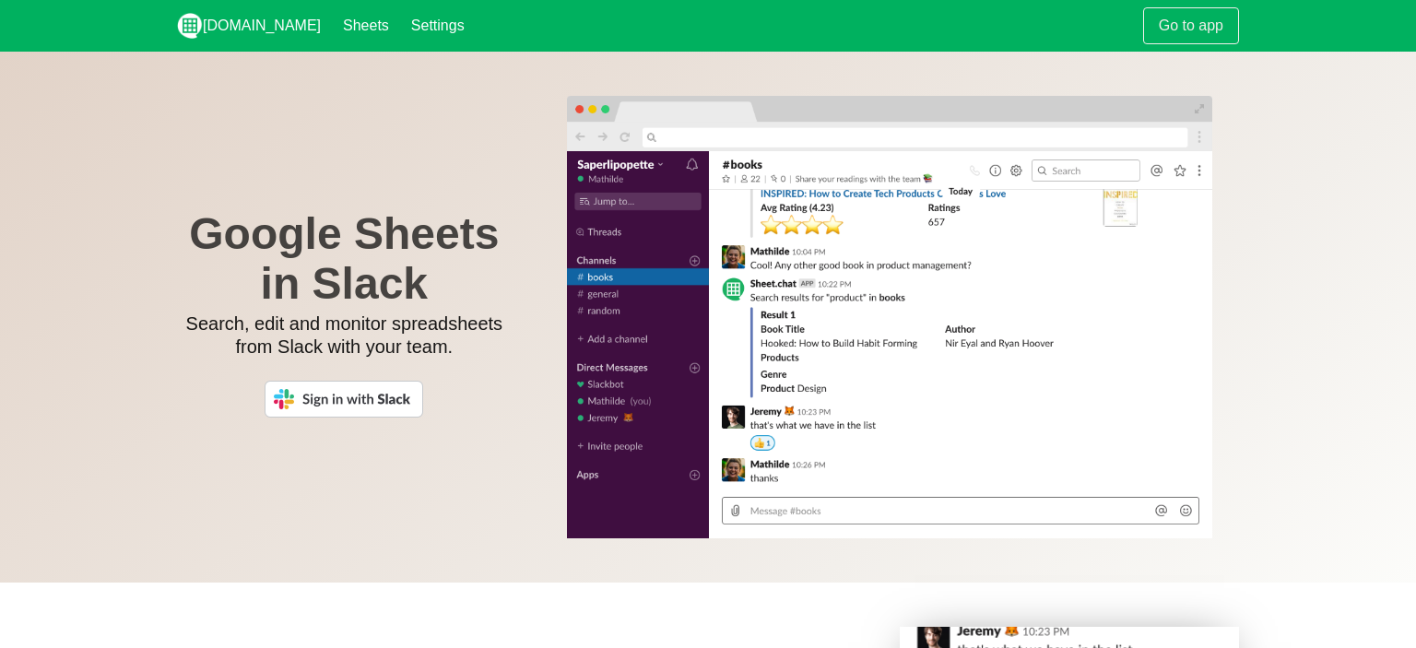
click at [1165, 44] on div "Go to app" at bounding box center [1191, 26] width 118 height 52
click at [1178, 30] on link "Go to app" at bounding box center [1191, 25] width 96 height 37
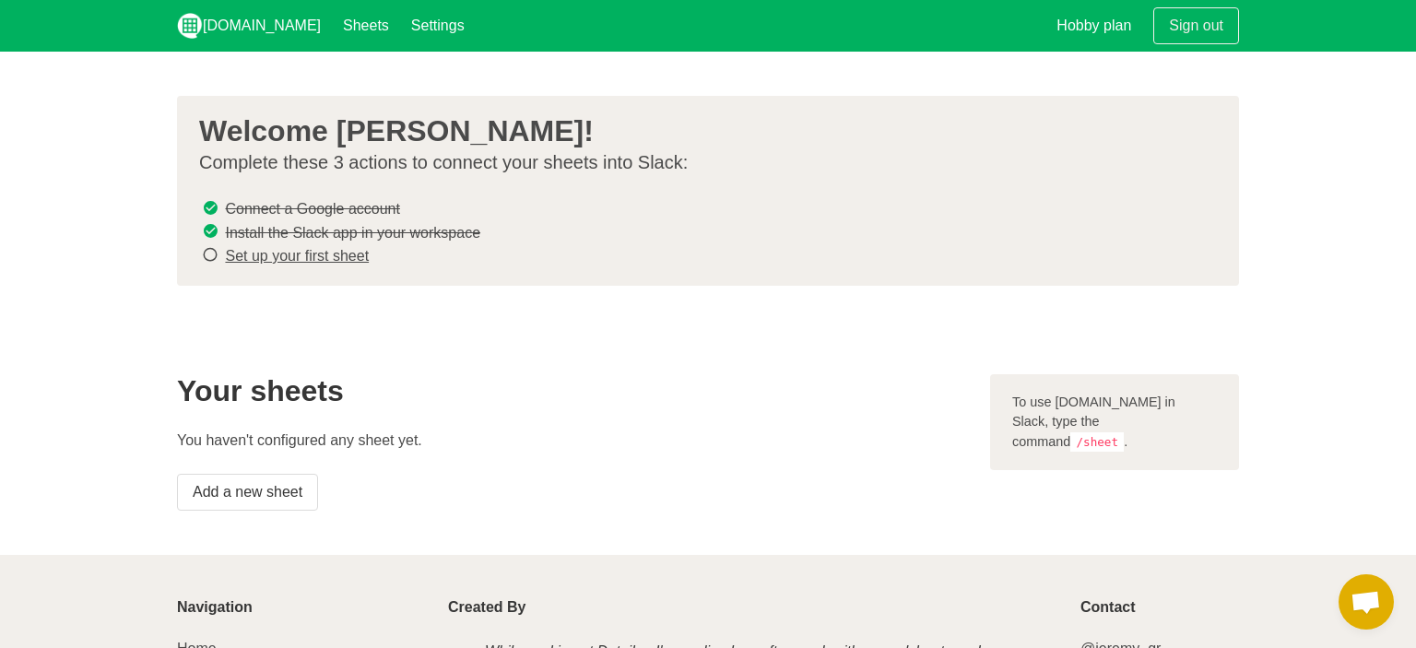
click at [328, 259] on link "Set up your first sheet" at bounding box center [297, 256] width 144 height 16
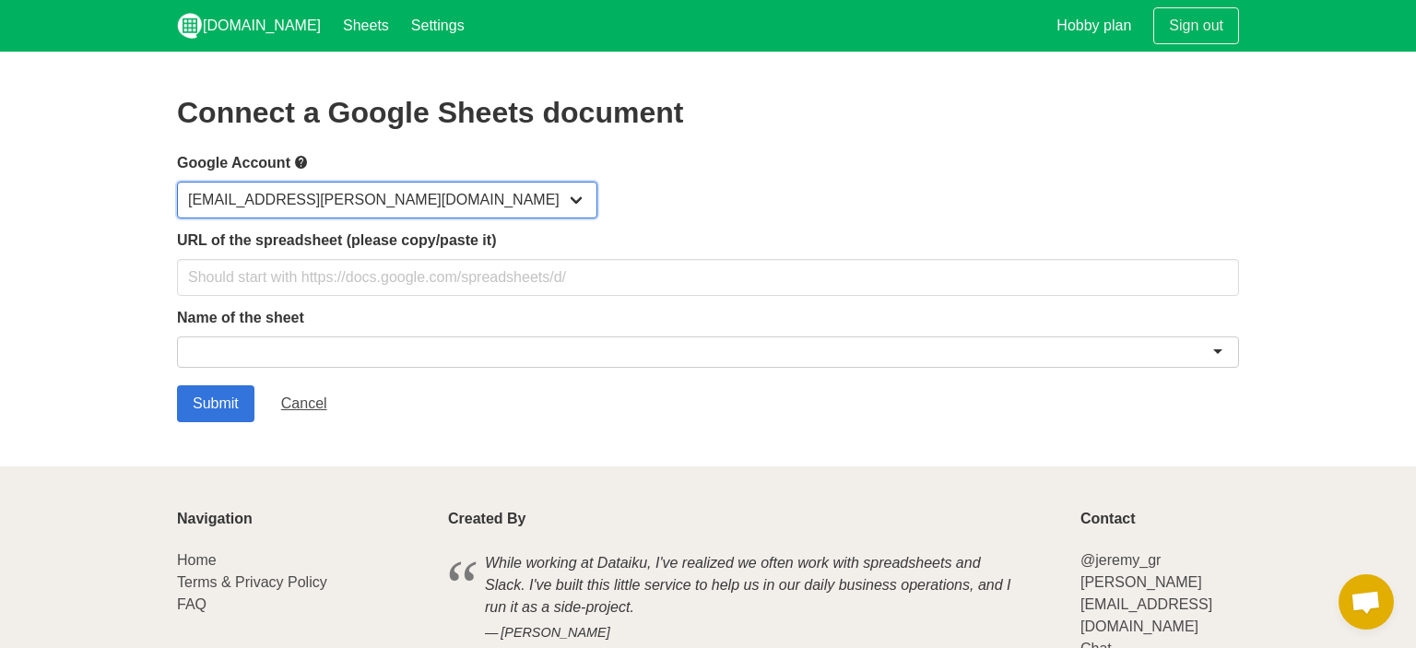
click at [177, 182] on select "[EMAIL_ADDRESS][PERSON_NAME][DOMAIN_NAME]" at bounding box center [387, 200] width 420 height 37
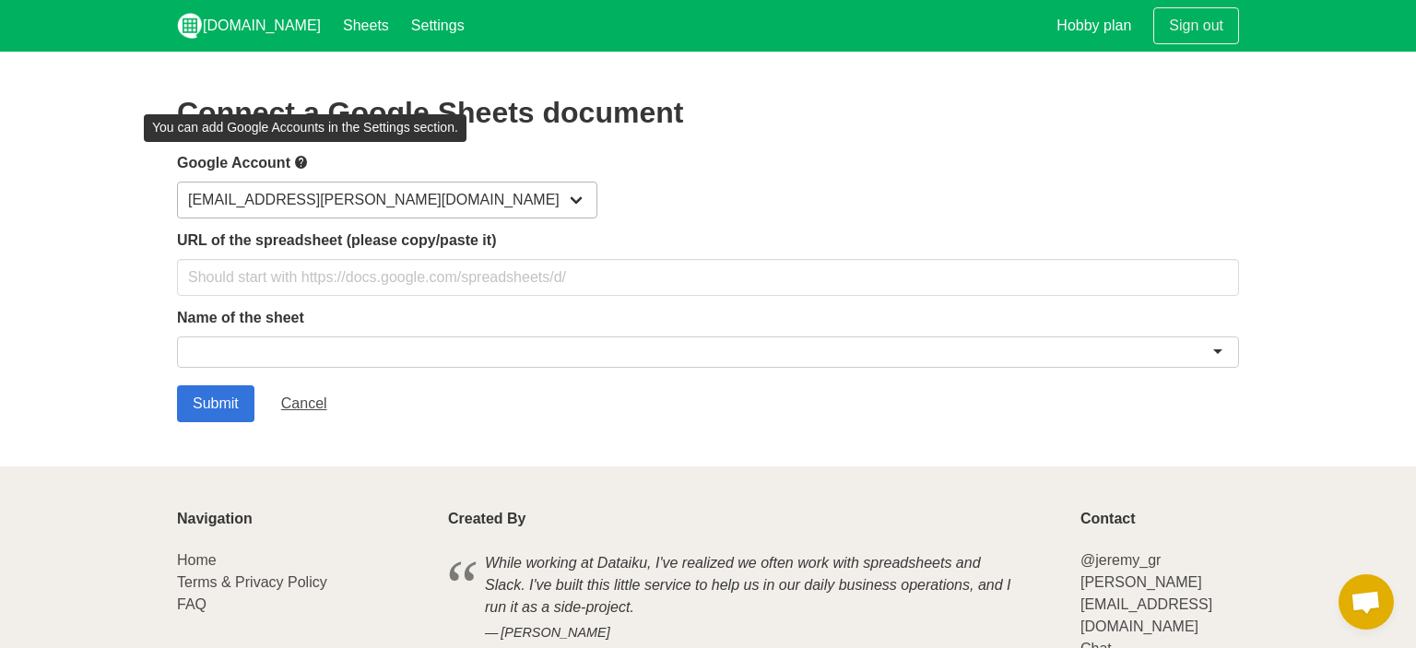
click at [309, 164] on icon at bounding box center [301, 162] width 15 height 23
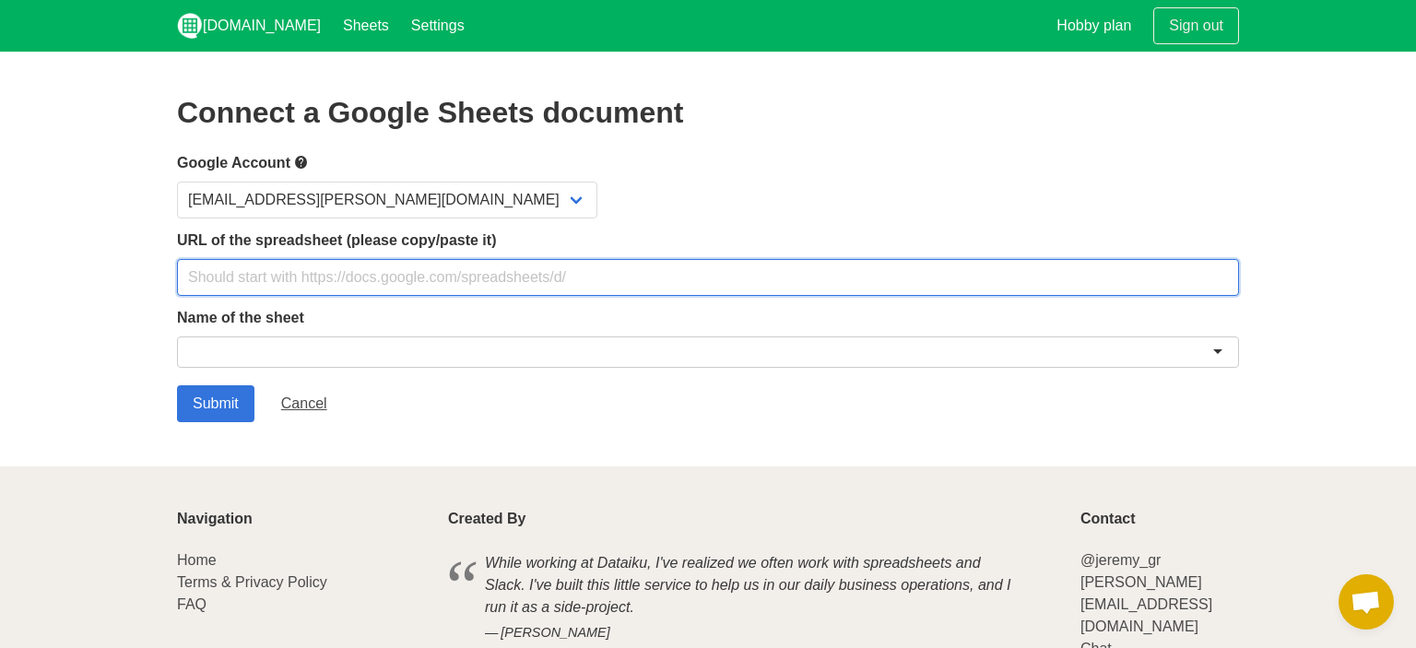
click at [367, 271] on input "text" at bounding box center [708, 277] width 1062 height 37
paste input "[URL][DOMAIN_NAME]"
drag, startPoint x: 1032, startPoint y: 283, endPoint x: 814, endPoint y: 293, distance: 217.9
click at [814, 293] on input "[URL][DOMAIN_NAME]" at bounding box center [708, 277] width 1062 height 37
type input "[URL][DOMAIN_NAME]"
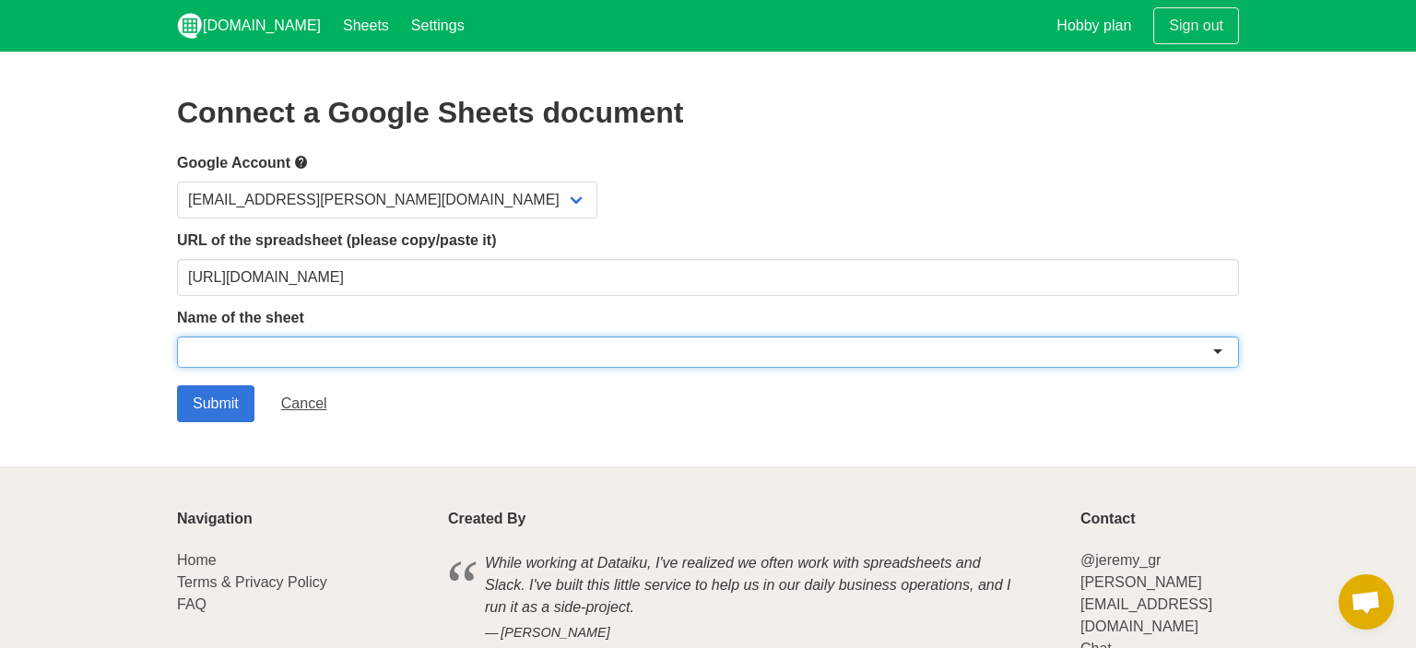
click at [688, 349] on div at bounding box center [708, 352] width 1062 height 31
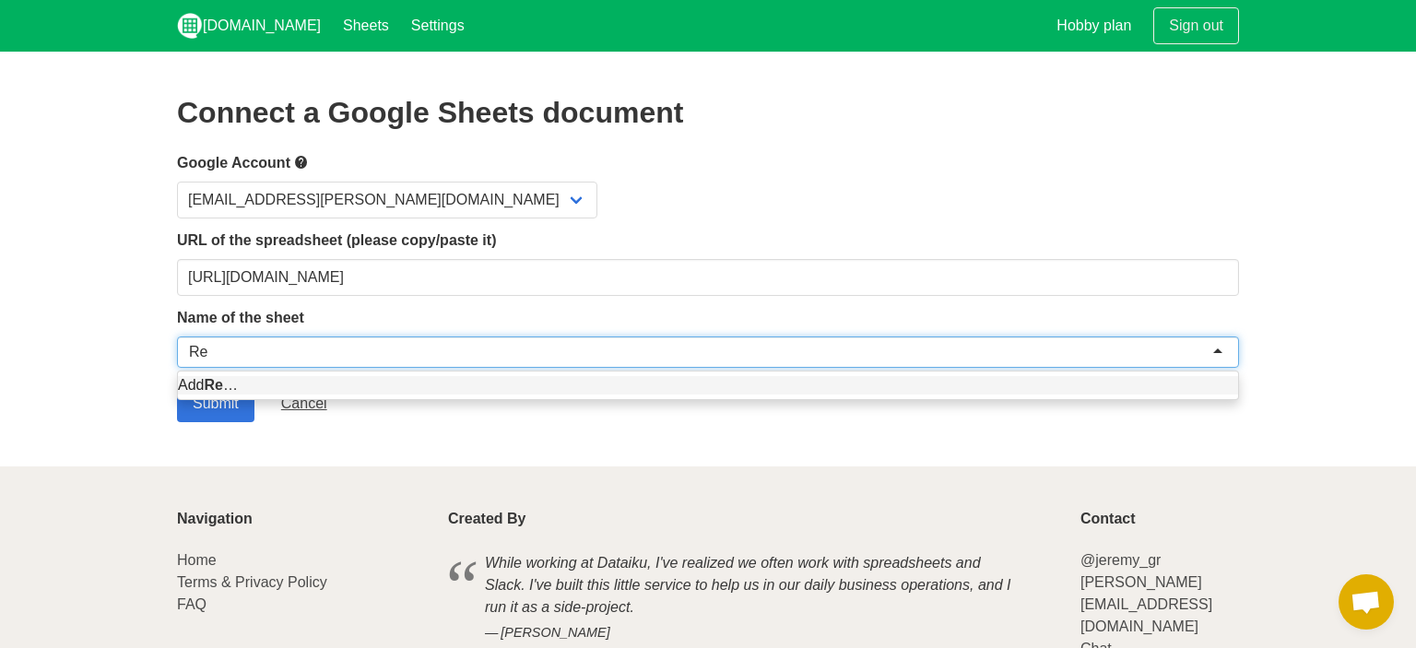
type input "R"
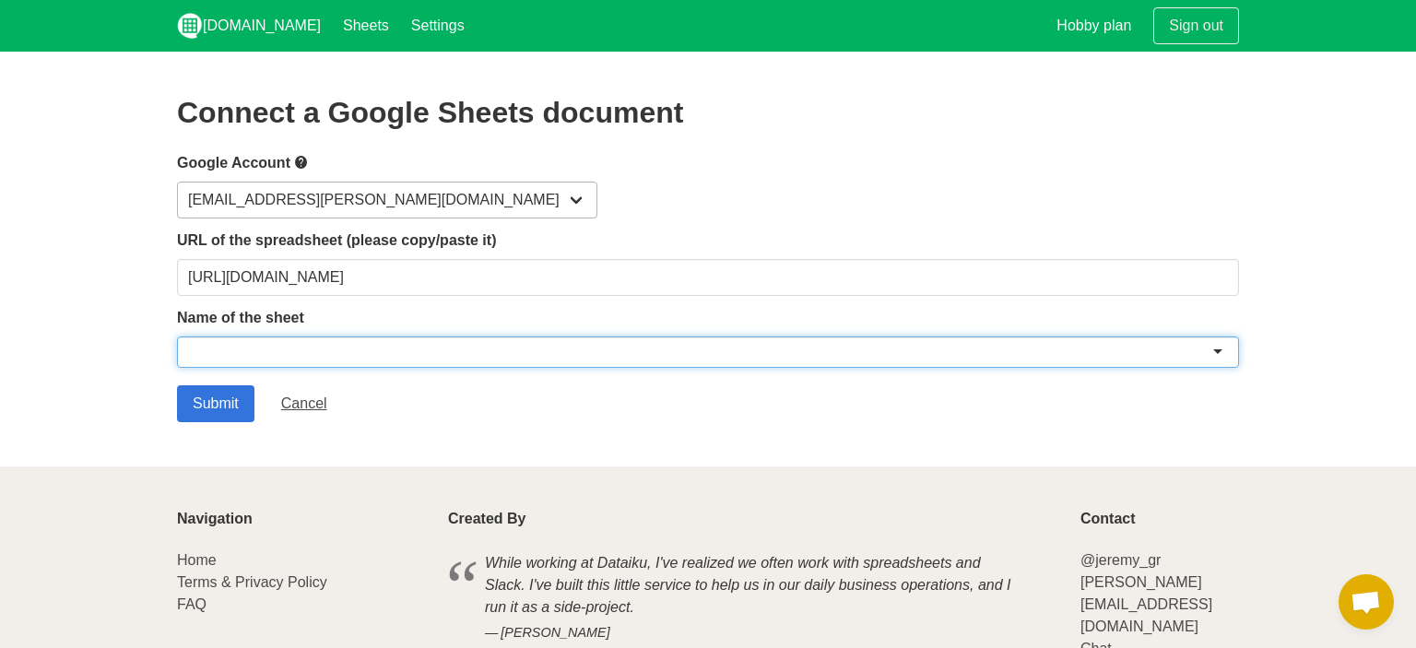
paste input "Resumo da semana - Ajor (respostas)"
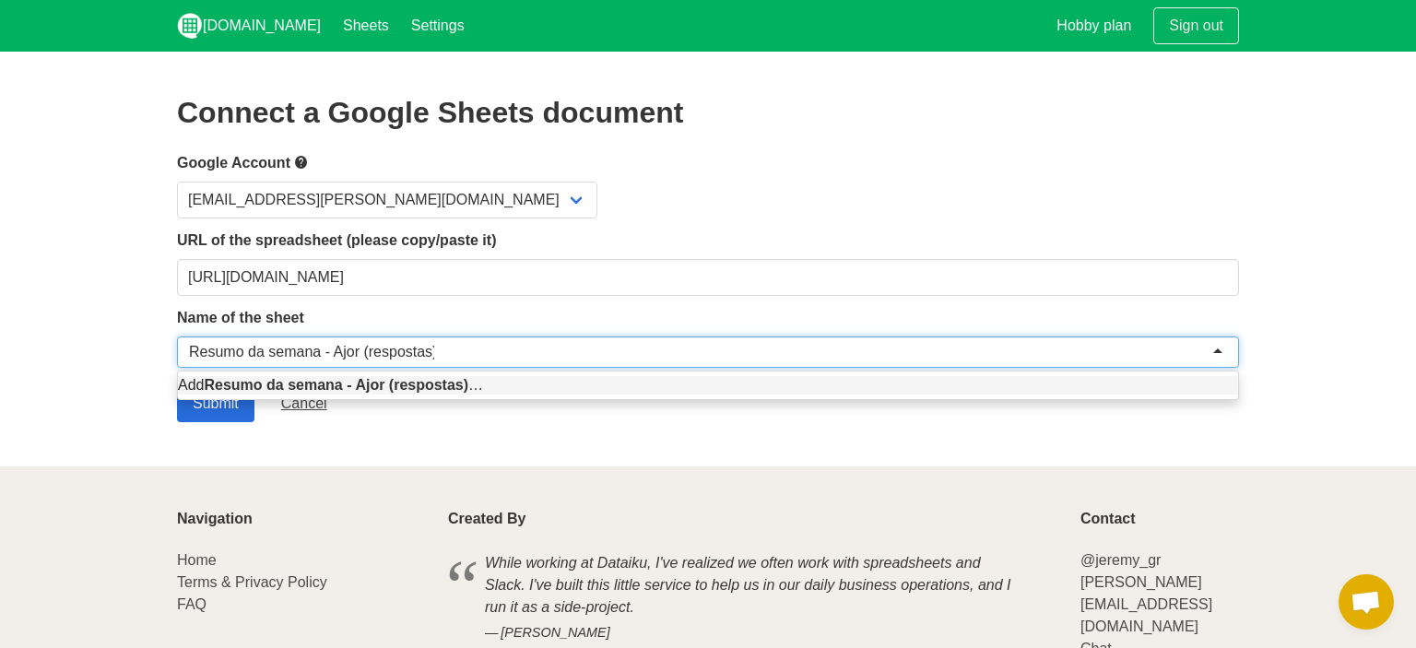
type input "Resumo da semana - Ajor (respostas)"
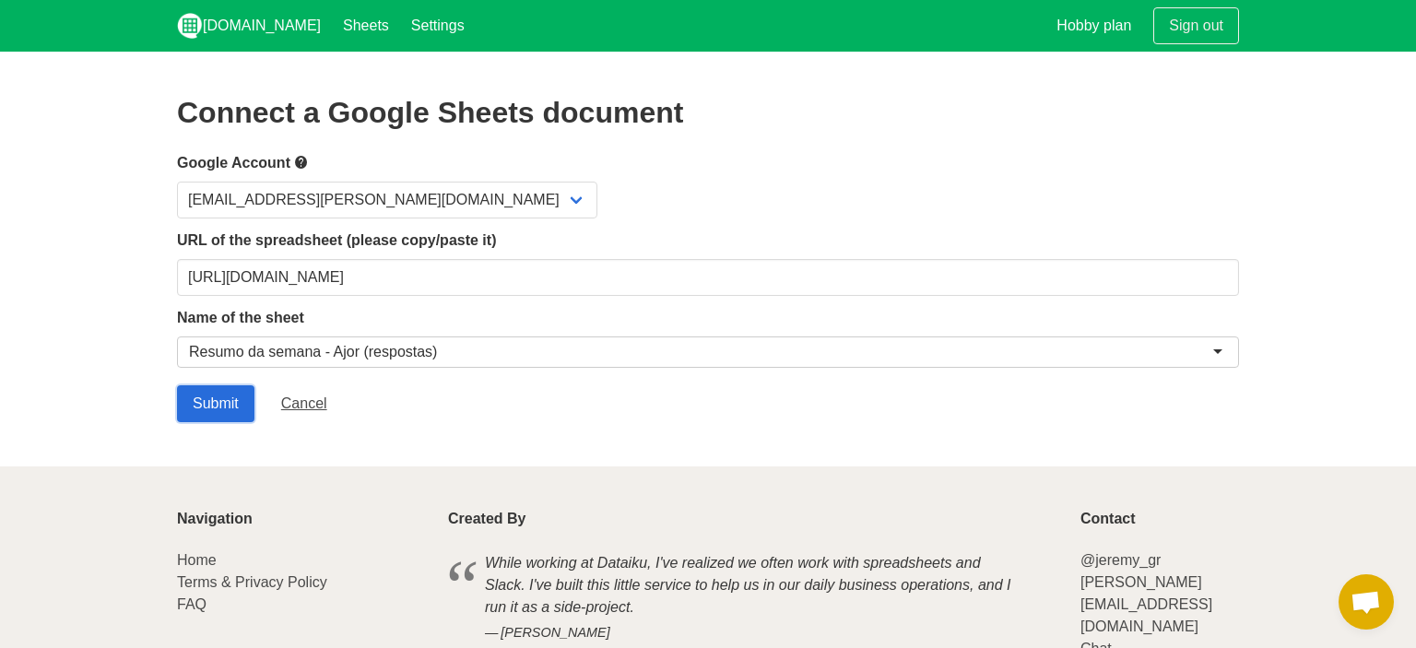
click at [228, 409] on input "Submit" at bounding box center [215, 403] width 77 height 37
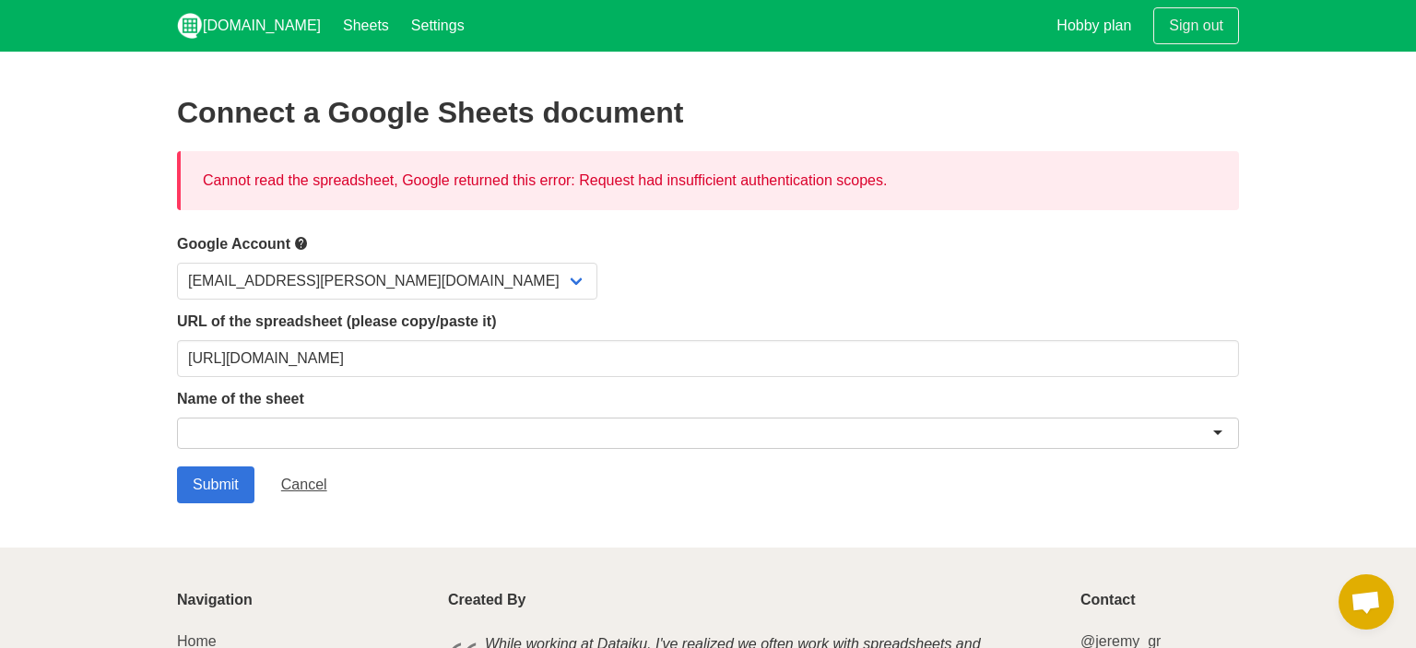
click at [374, 178] on div "Cannot read the spreadsheet, Google returned this error: Request had insufficie…" at bounding box center [708, 180] width 1062 height 59
drag, startPoint x: 374, startPoint y: 178, endPoint x: 503, endPoint y: 174, distance: 128.2
click at [503, 174] on div "Cannot read the spreadsheet, Google returned this error: Request had insufficie…" at bounding box center [708, 180] width 1062 height 59
click at [624, 191] on div "Cannot read the spreadsheet, Google returned this error: Request had insufficie…" at bounding box center [708, 180] width 1062 height 59
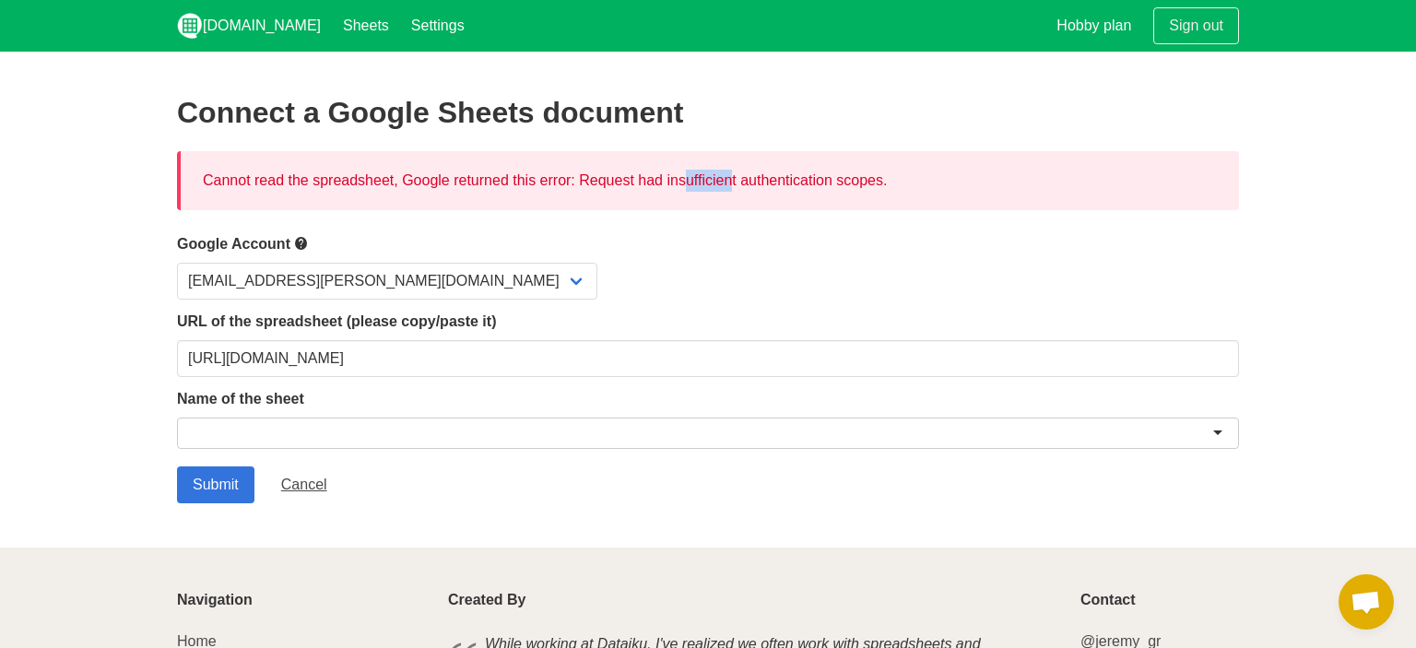
click at [624, 191] on div "Cannot read the spreadsheet, Google returned this error: Request had insufficie…" at bounding box center [708, 180] width 1062 height 59
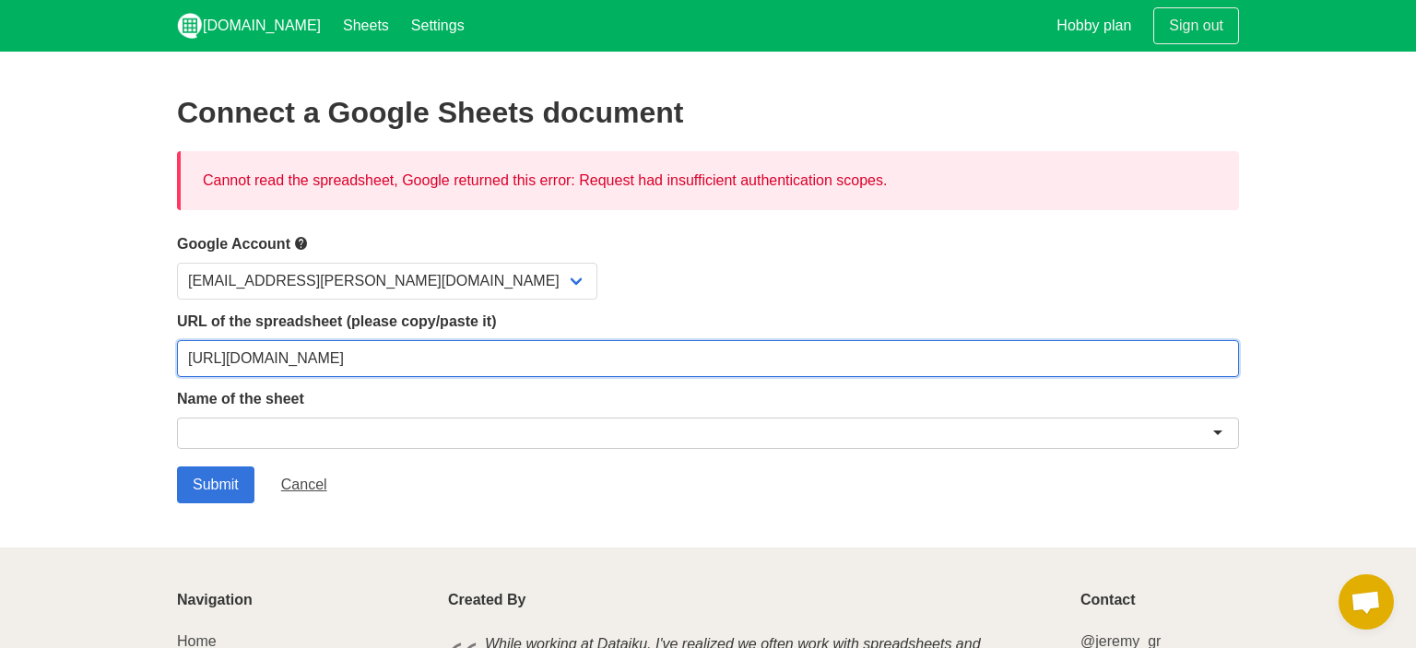
click at [388, 360] on input "https://docs.google.com/spreadsheets/d/1QQr78-6kpV0EMcGLBoumV_kSzK3jTHbqrJC1kqx…" at bounding box center [708, 358] width 1062 height 37
paste input "edit?usp=sharing"
click at [388, 360] on input "[URL][DOMAIN_NAME]" at bounding box center [708, 358] width 1062 height 37
type input "[URL][DOMAIN_NAME]"
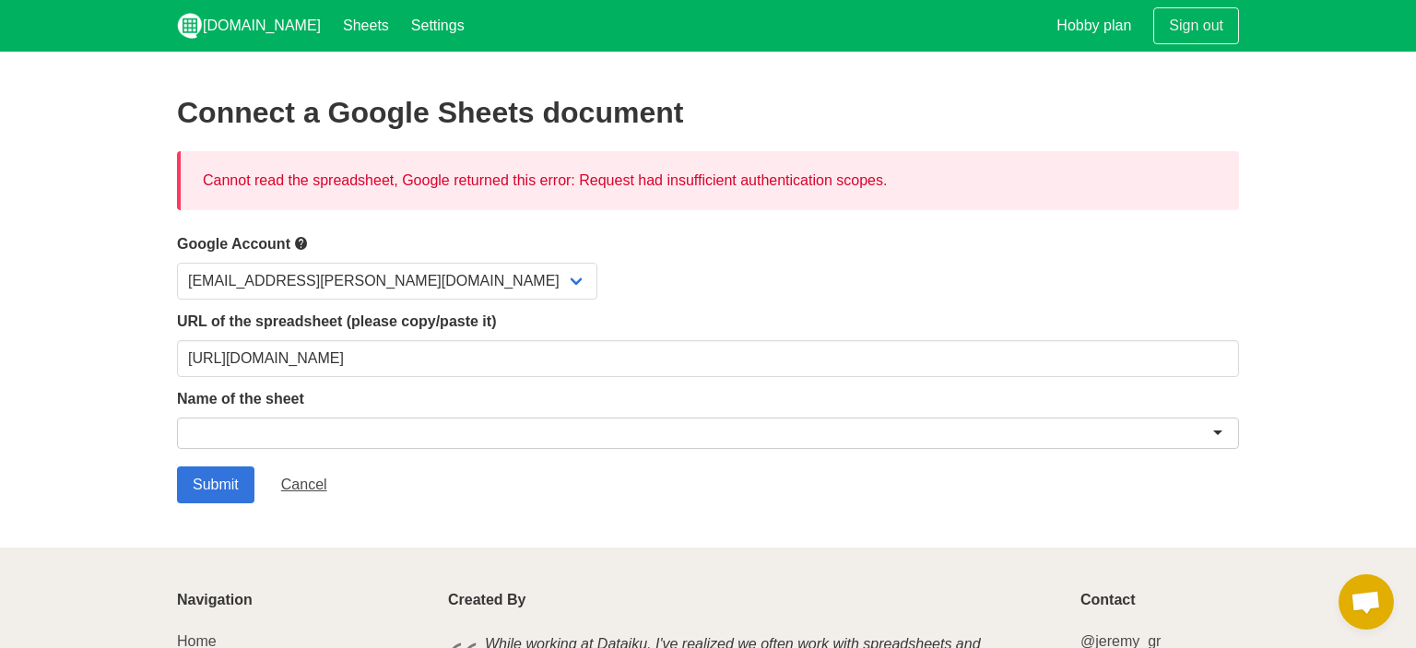
click at [397, 433] on div at bounding box center [708, 433] width 1062 height 31
click at [242, 477] on input "Submit" at bounding box center [215, 485] width 77 height 37
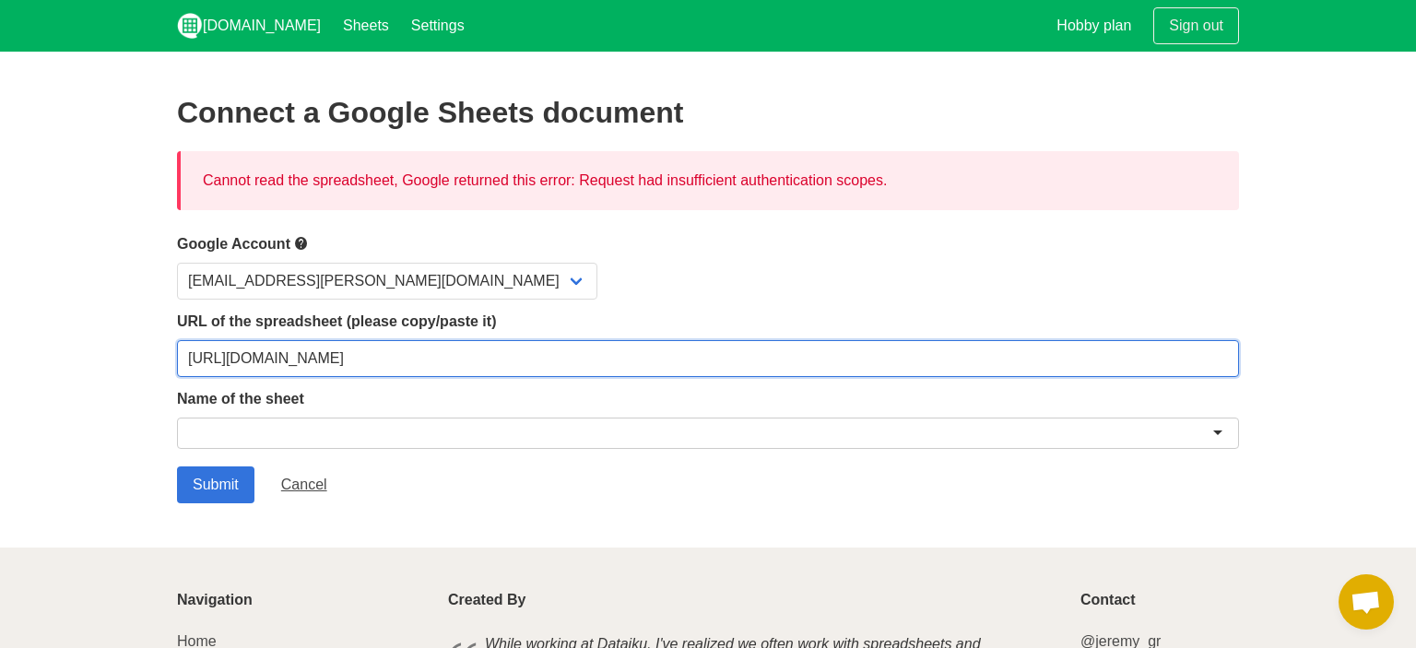
click at [1097, 368] on input "[URL][DOMAIN_NAME]" at bounding box center [708, 358] width 1062 height 37
